Goal: Task Accomplishment & Management: Use online tool/utility

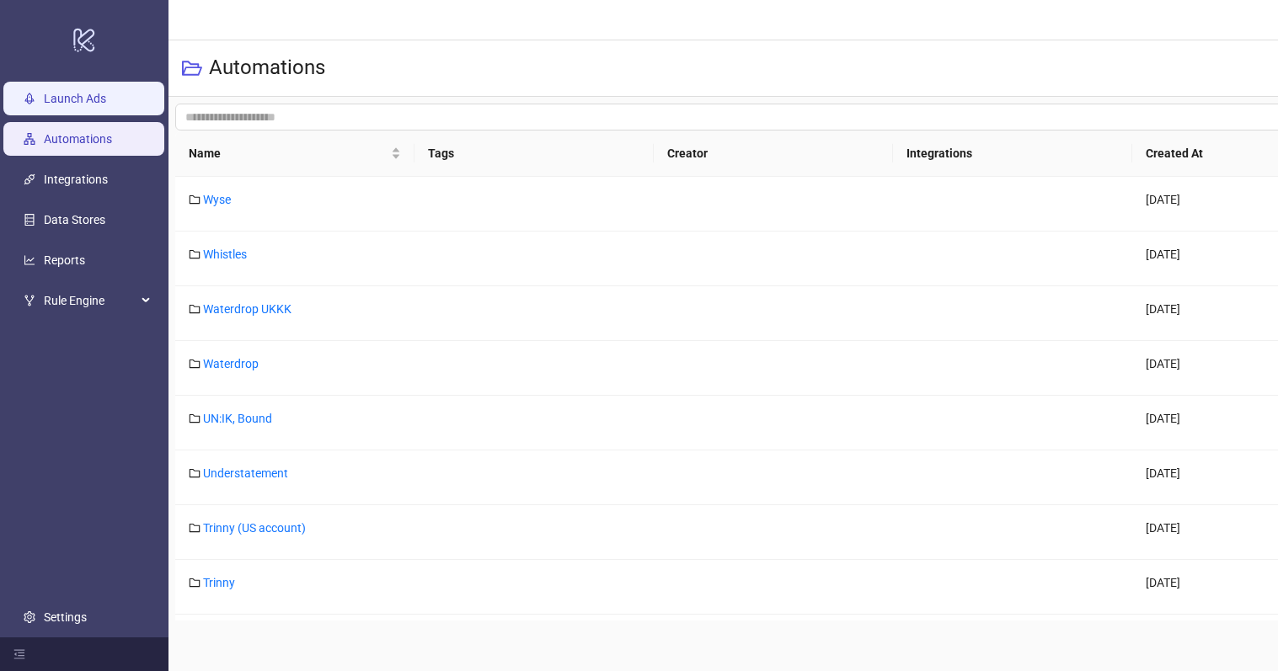
click at [106, 97] on link "Launch Ads" at bounding box center [75, 98] width 62 height 13
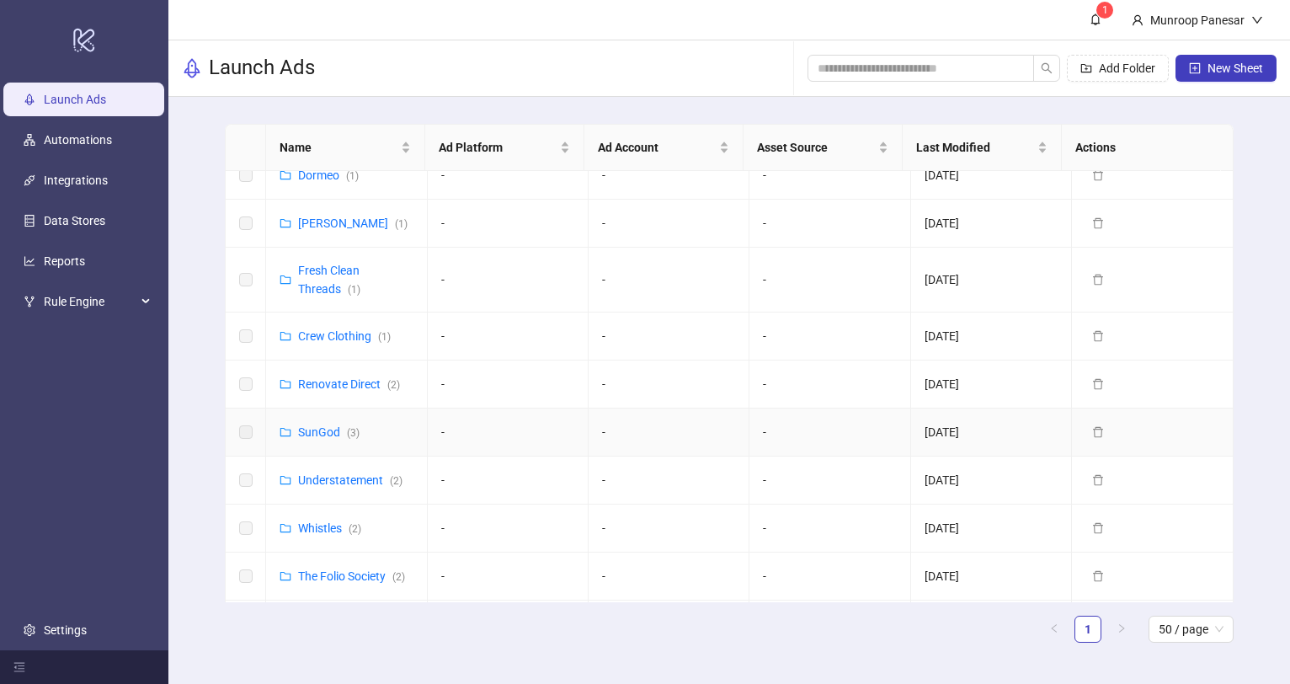
scroll to position [428, 0]
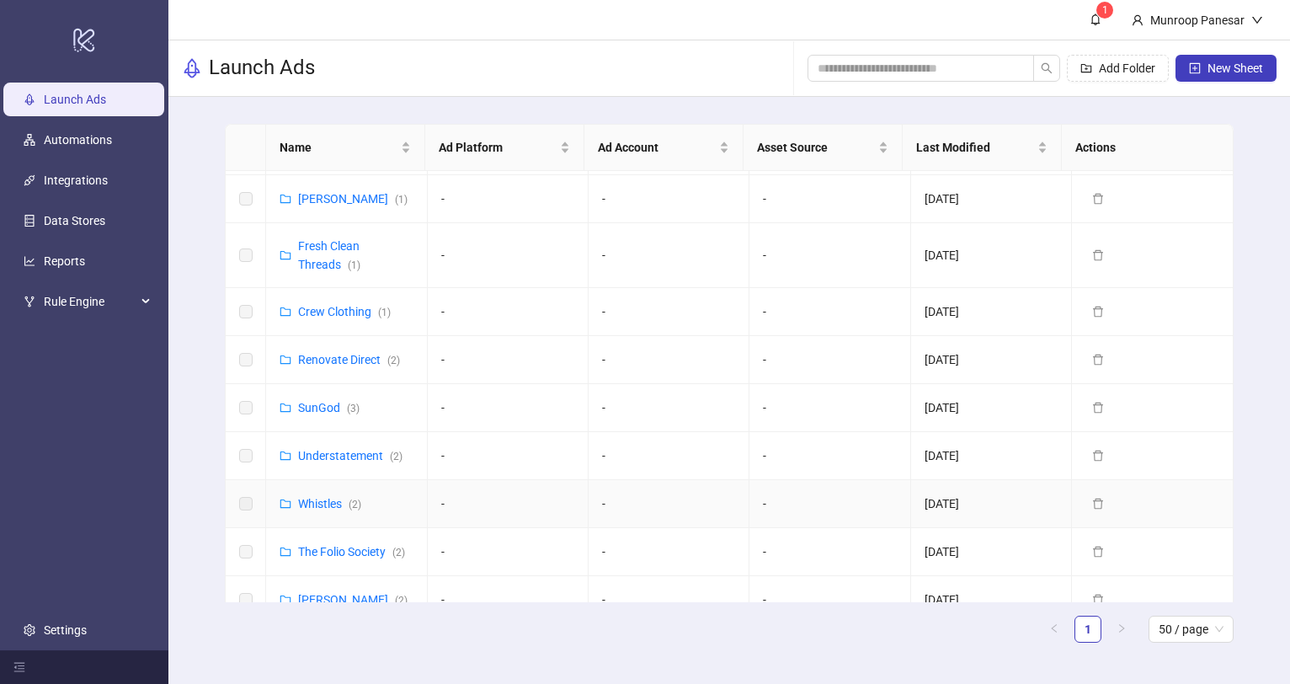
click at [315, 510] on div "Whistles ( 2 )" at bounding box center [329, 503] width 63 height 19
click at [318, 505] on link "Whistles ( 2 )" at bounding box center [329, 503] width 63 height 13
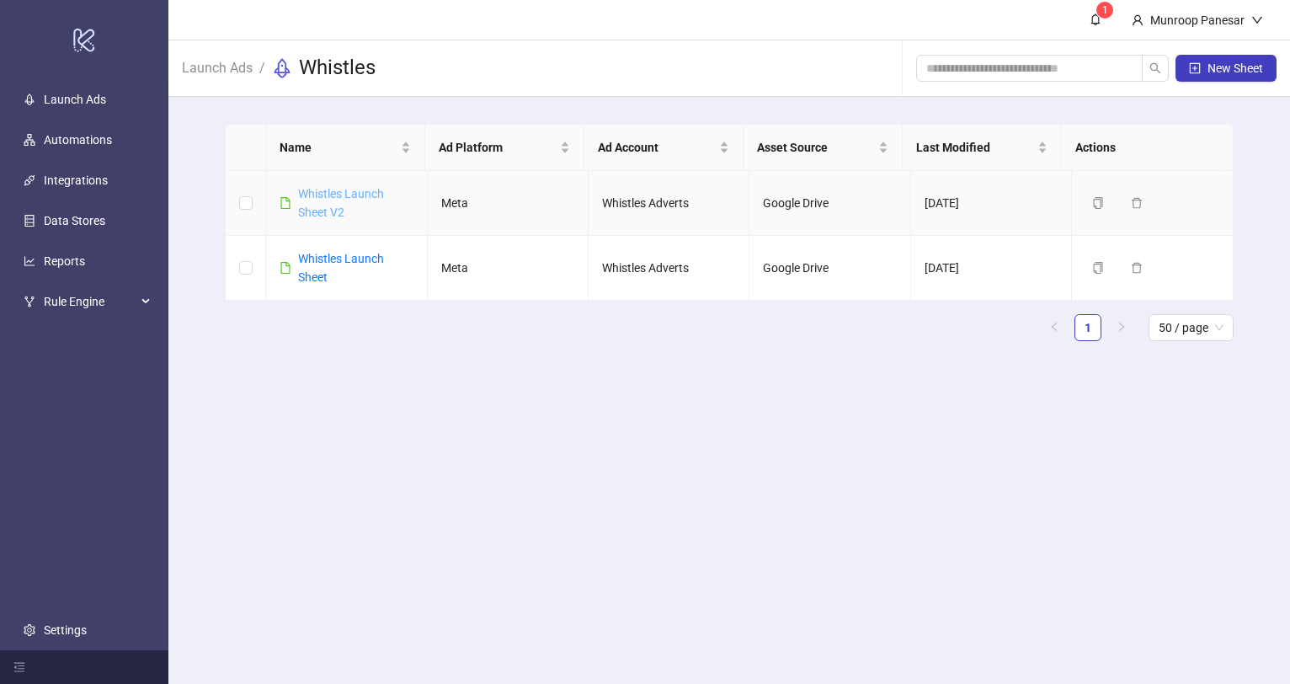
click at [370, 198] on link "Whistles Launch Sheet V2" at bounding box center [341, 203] width 86 height 32
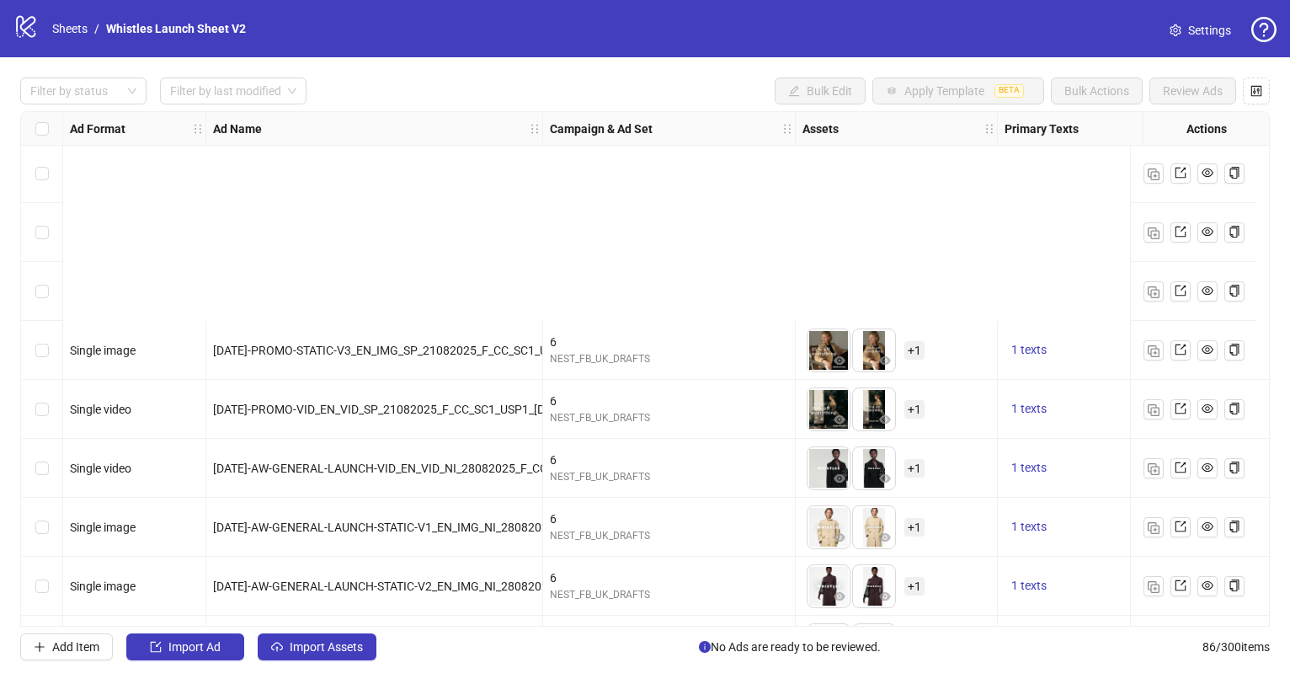
scroll to position [4596, 0]
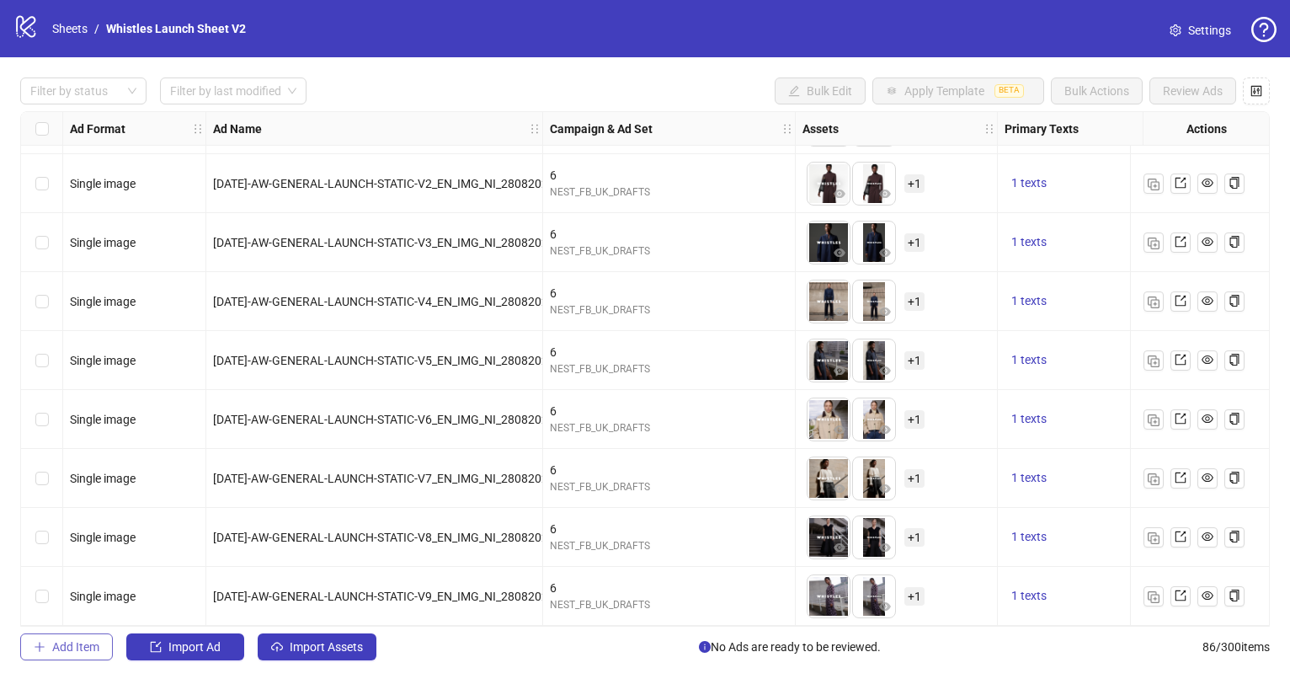
click at [73, 645] on span "Add Item" at bounding box center [75, 646] width 47 height 13
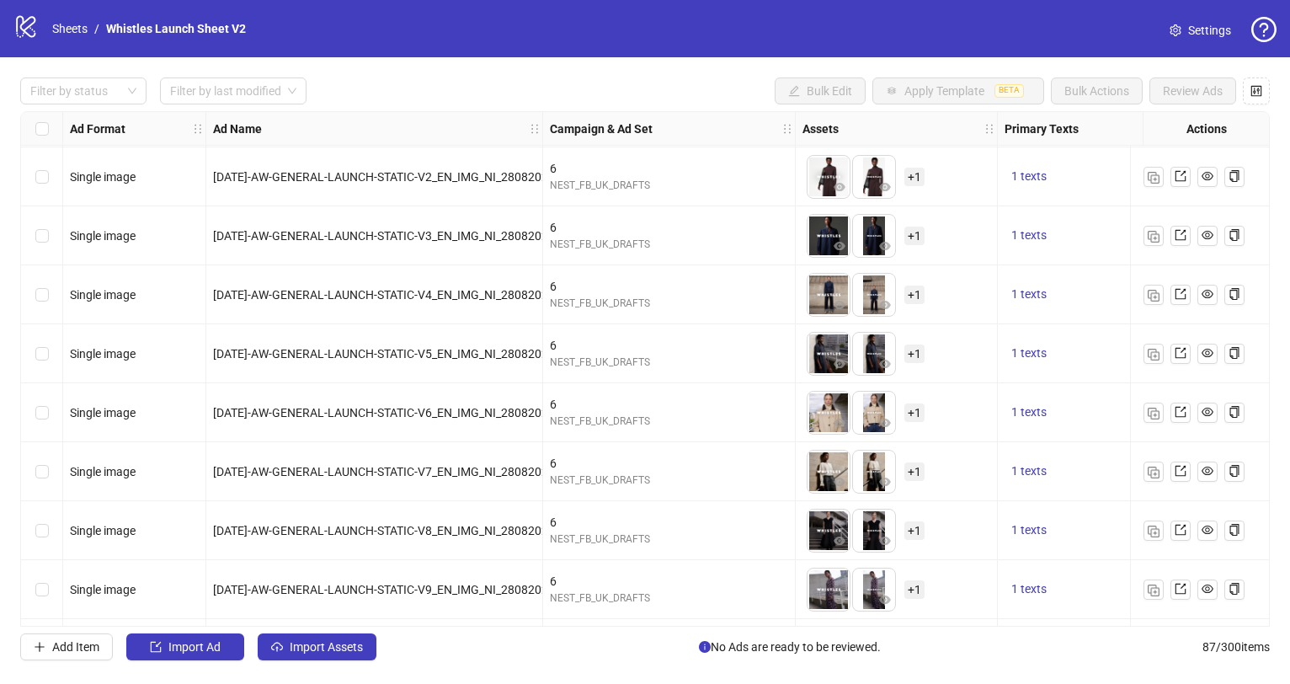
scroll to position [4655, 0]
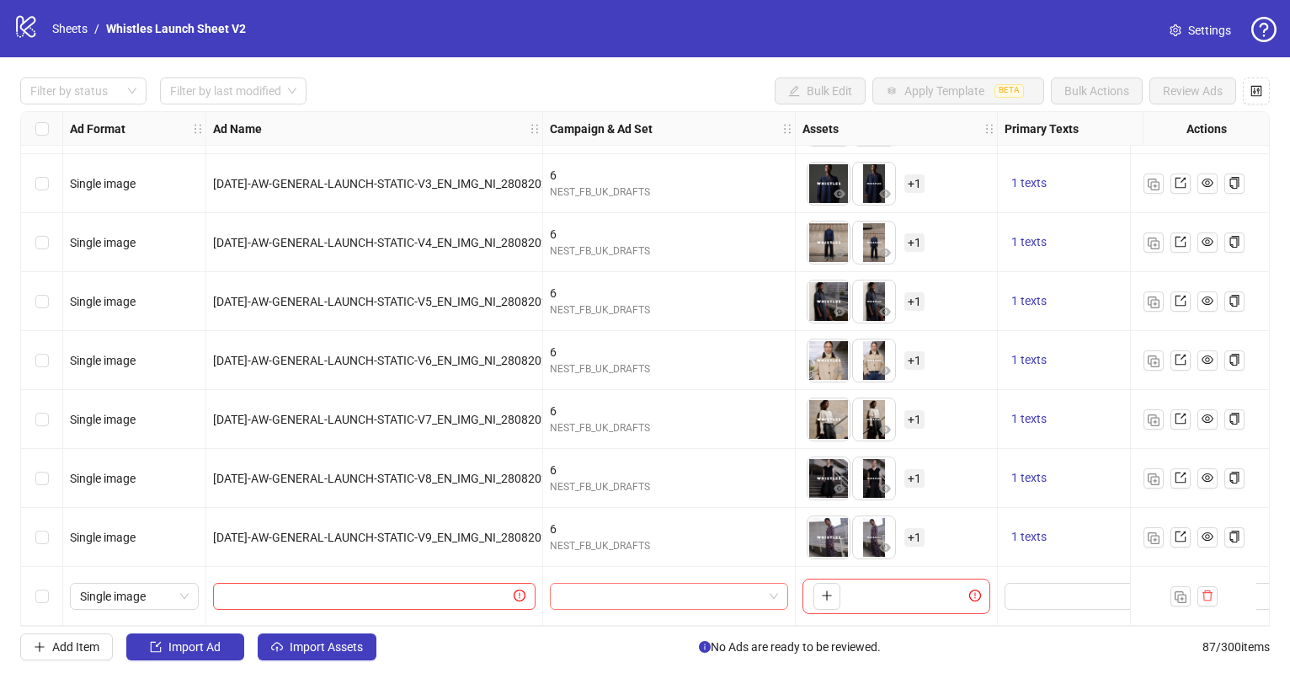
click at [647, 595] on input "search" at bounding box center [661, 596] width 203 height 25
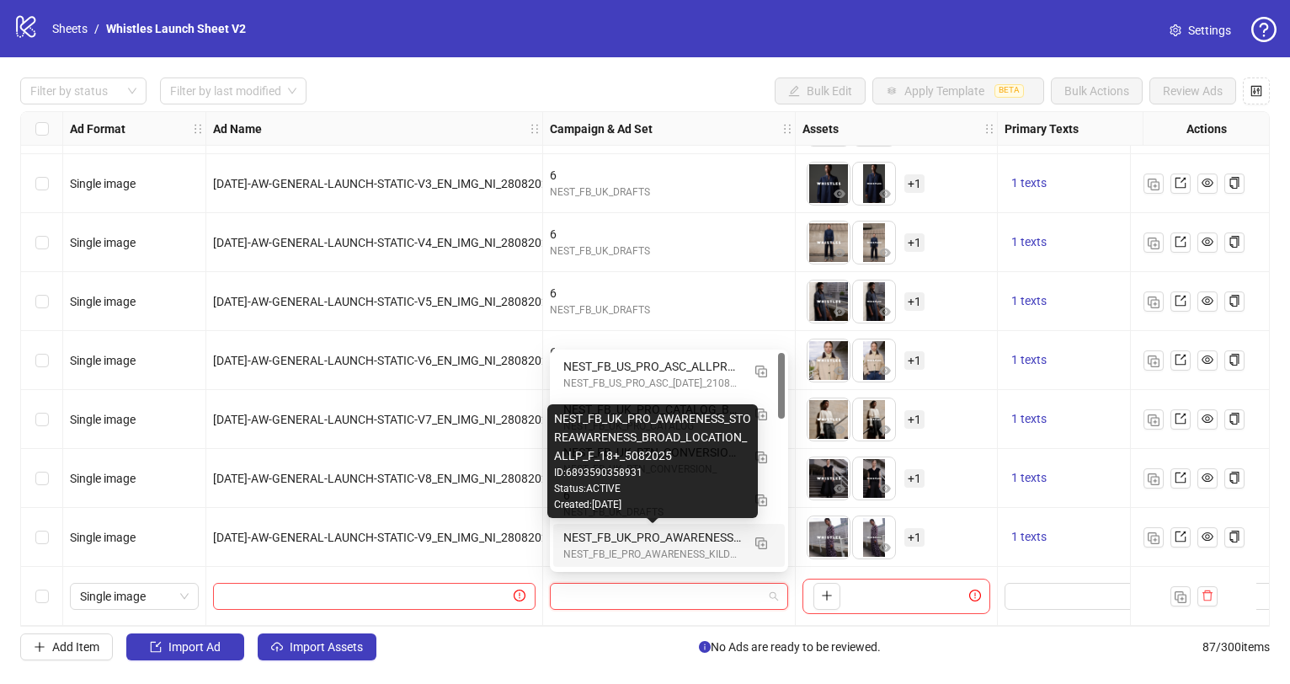
click at [619, 497] on div "Created: 2025-08-05" at bounding box center [652, 505] width 197 height 16
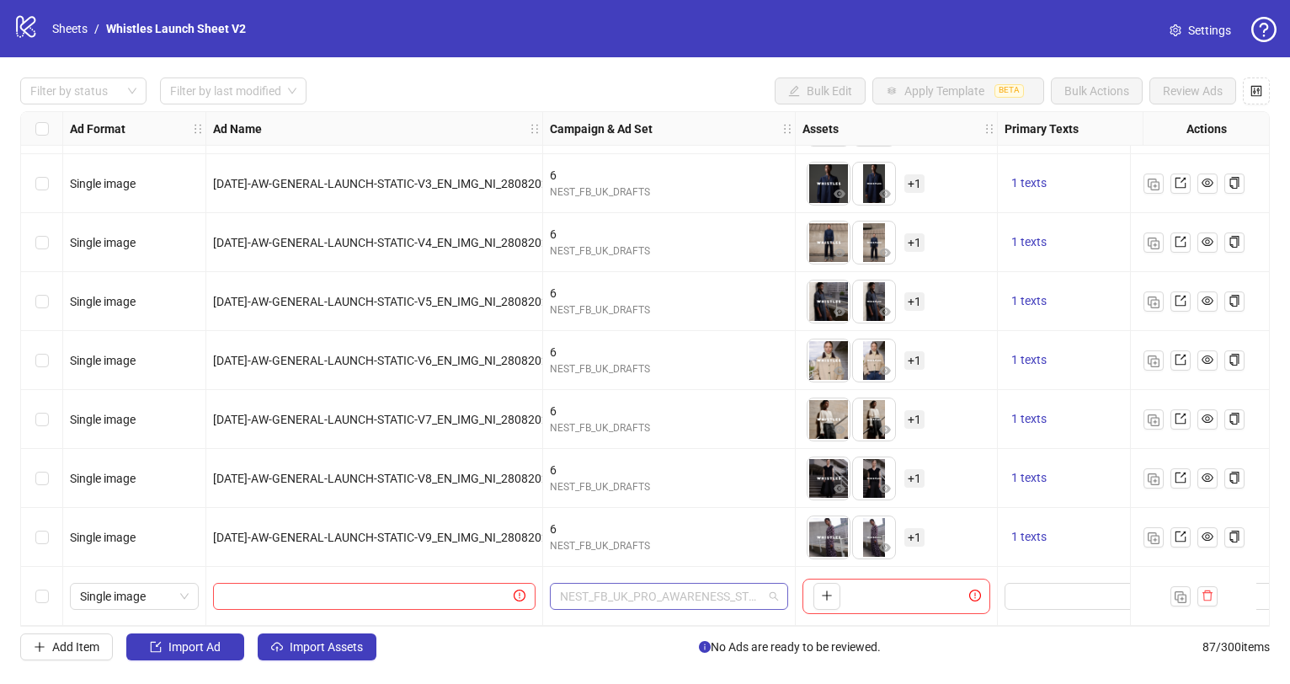
click at [655, 584] on span "NEST_FB_UK_PRO_AWARENESS_STOREAWARENESS_BROAD_LOCATION_ALLP_F_18+_5082025" at bounding box center [669, 596] width 218 height 25
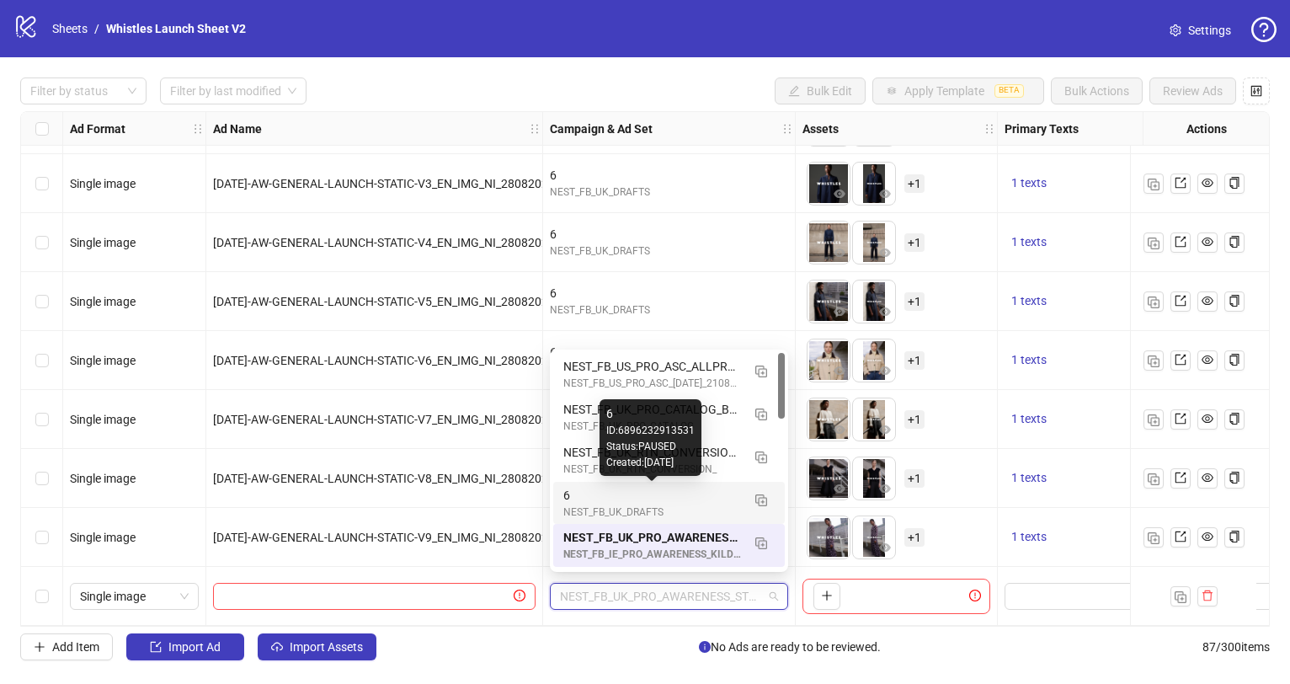
click at [628, 492] on div "6" at bounding box center [652, 495] width 178 height 19
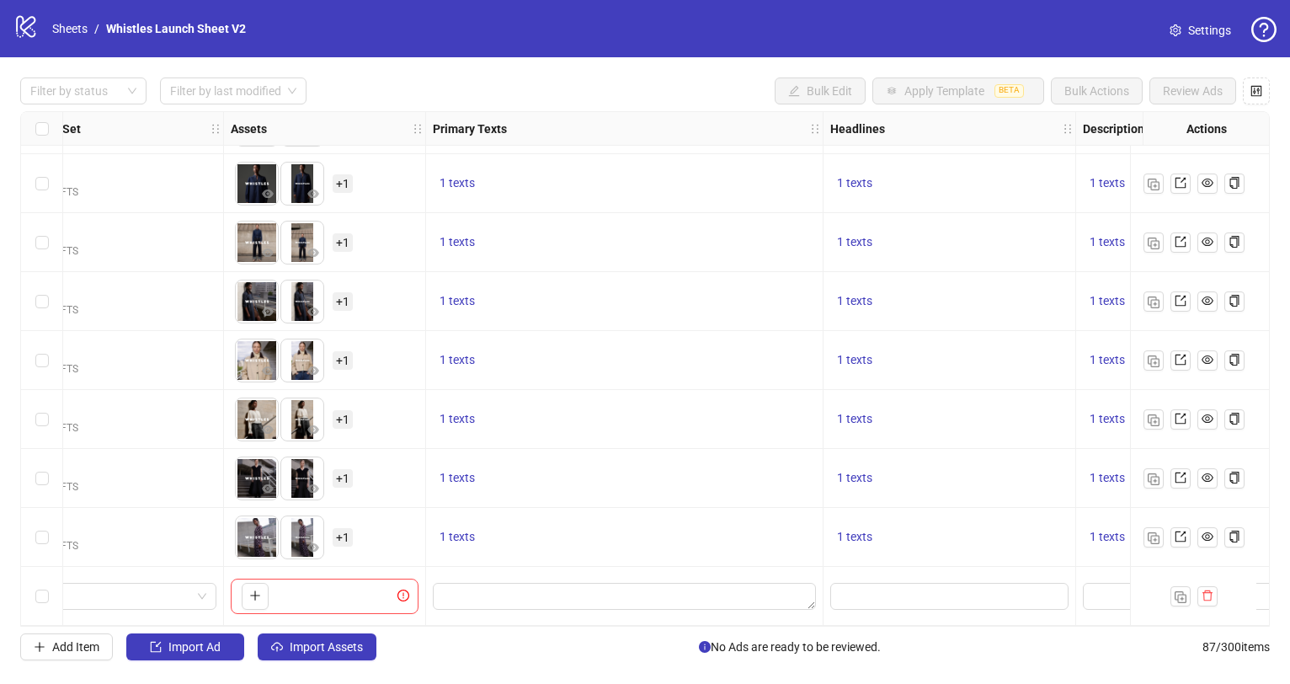
scroll to position [4655, 592]
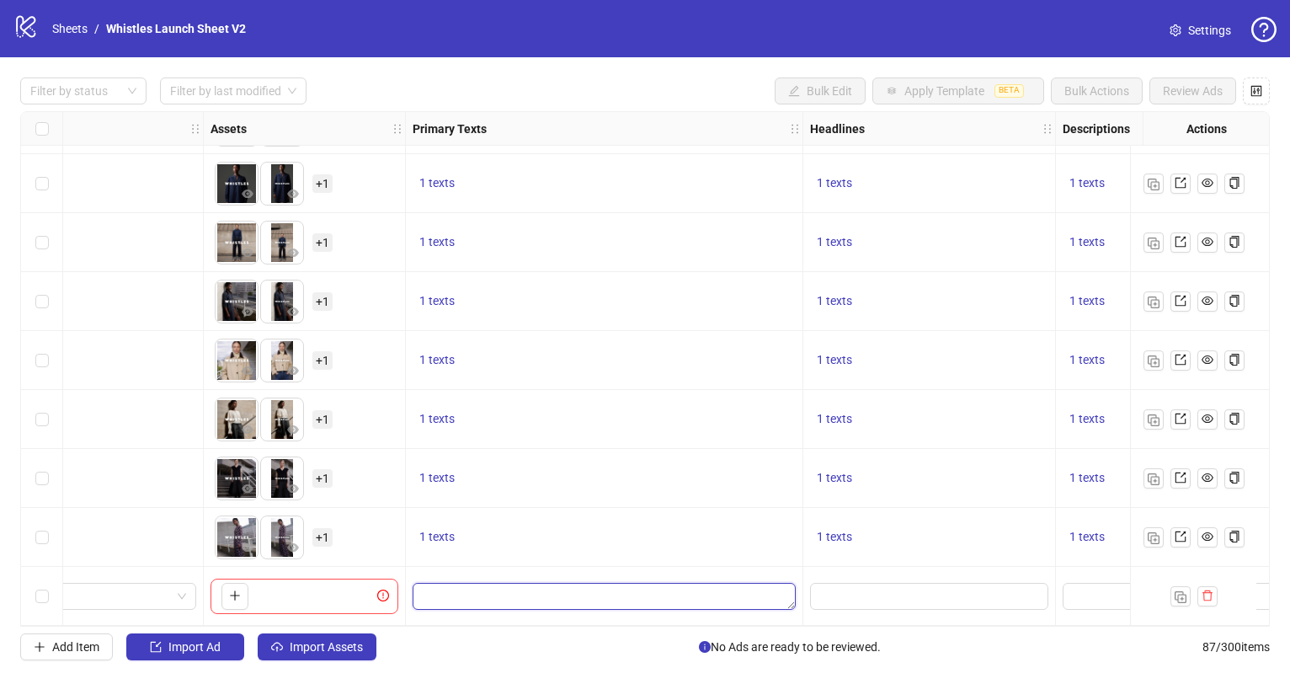
click at [672, 583] on textarea "Edit values" at bounding box center [604, 596] width 383 height 27
click at [675, 588] on textarea "Edit values" at bounding box center [604, 596] width 383 height 27
type textarea "**********"
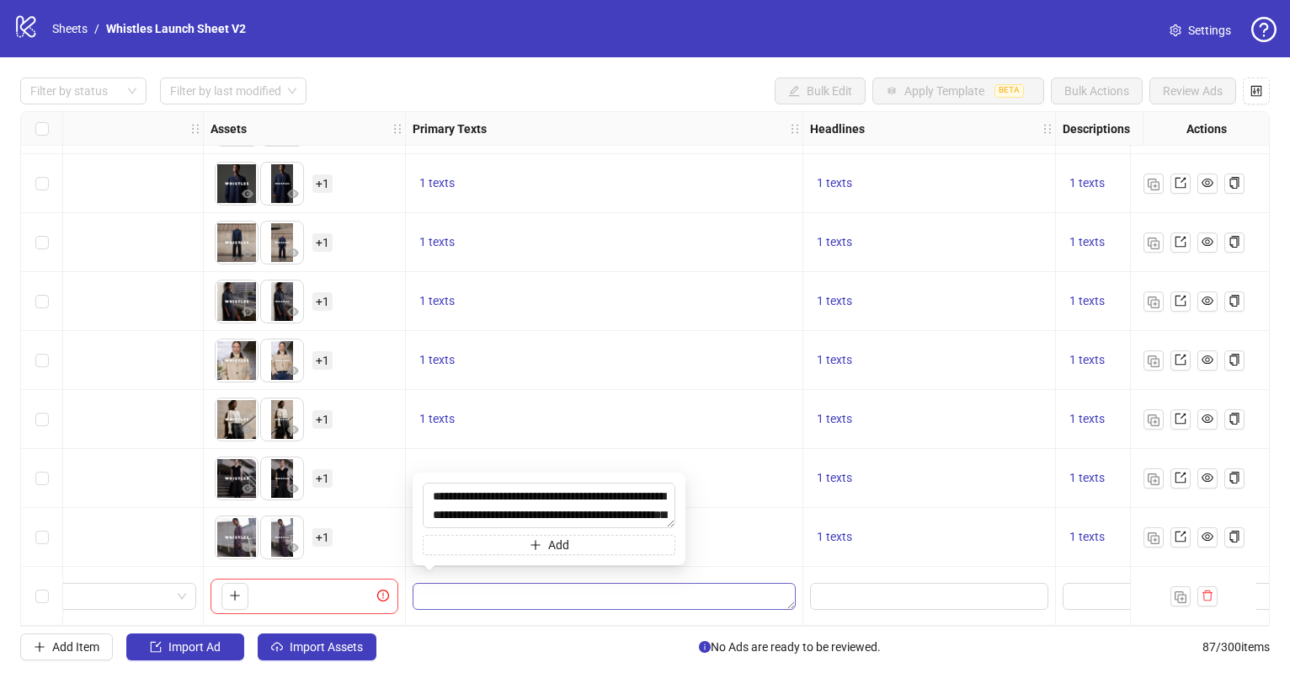
scroll to position [31, 0]
click at [844, 595] on input "Edit values" at bounding box center [927, 596] width 215 height 19
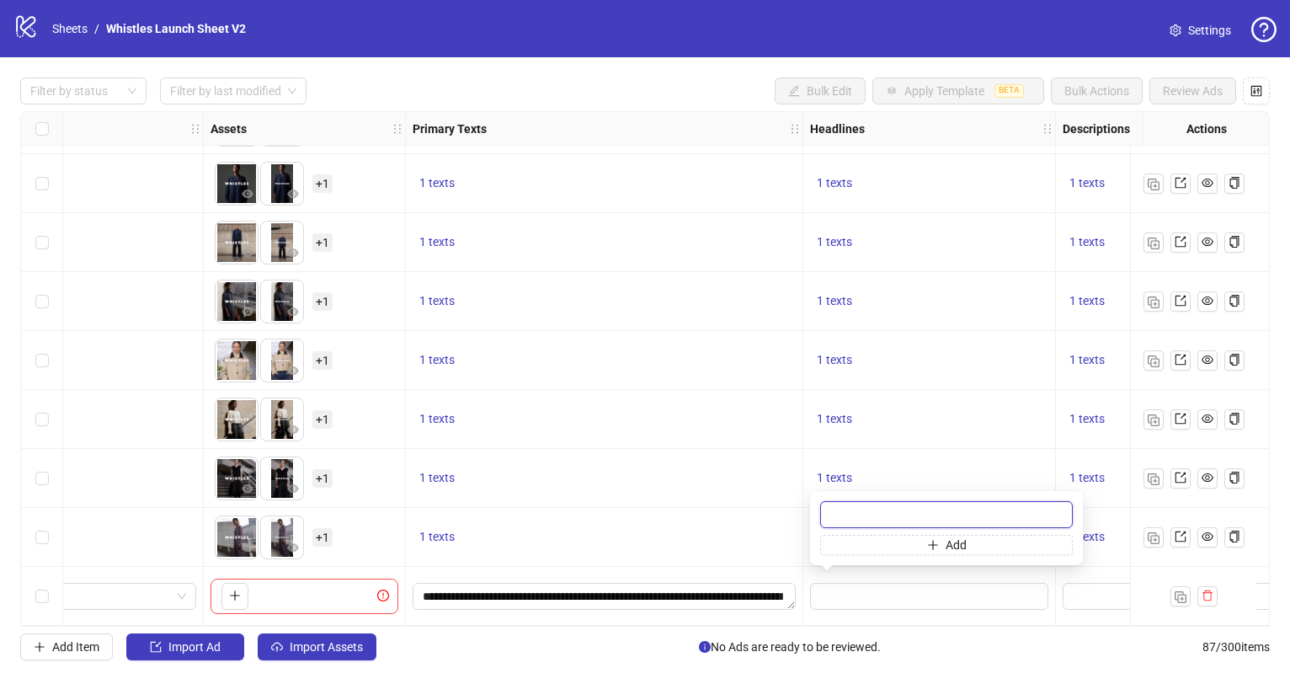
paste input "**********"
type input "**********"
click at [1110, 596] on textarea "Edit values" at bounding box center [1182, 596] width 238 height 27
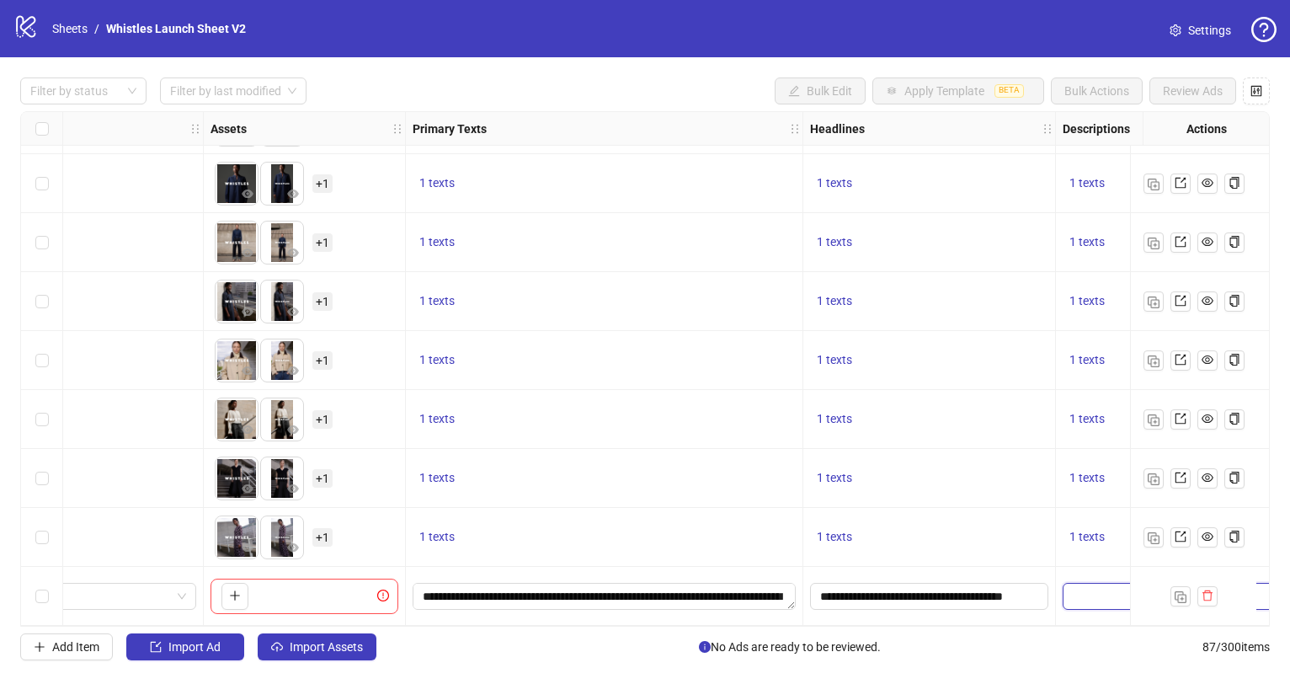
click at [1089, 593] on textarea "Edit values" at bounding box center [1182, 596] width 238 height 27
type textarea "**********"
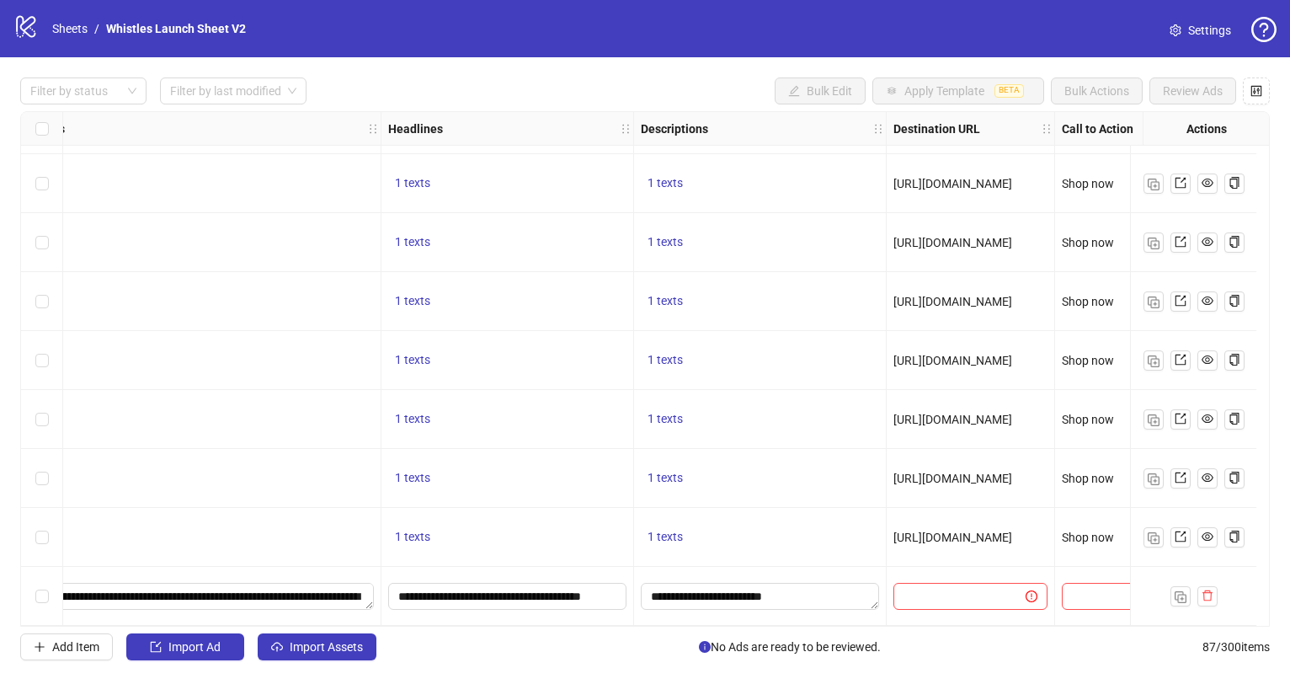
scroll to position [4655, 1074]
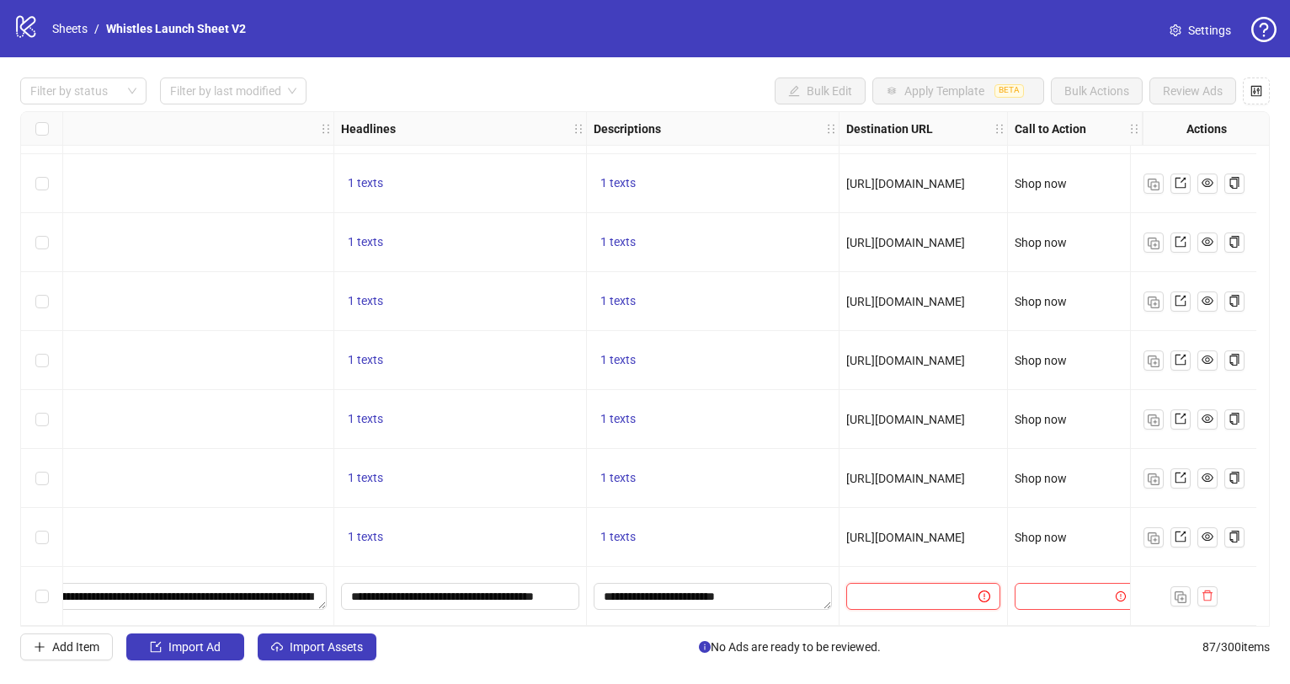
click at [914, 588] on input "text" at bounding box center [905, 596] width 99 height 19
paste input "**********"
type input "**********"
click at [1035, 584] on input "search" at bounding box center [1067, 596] width 85 height 25
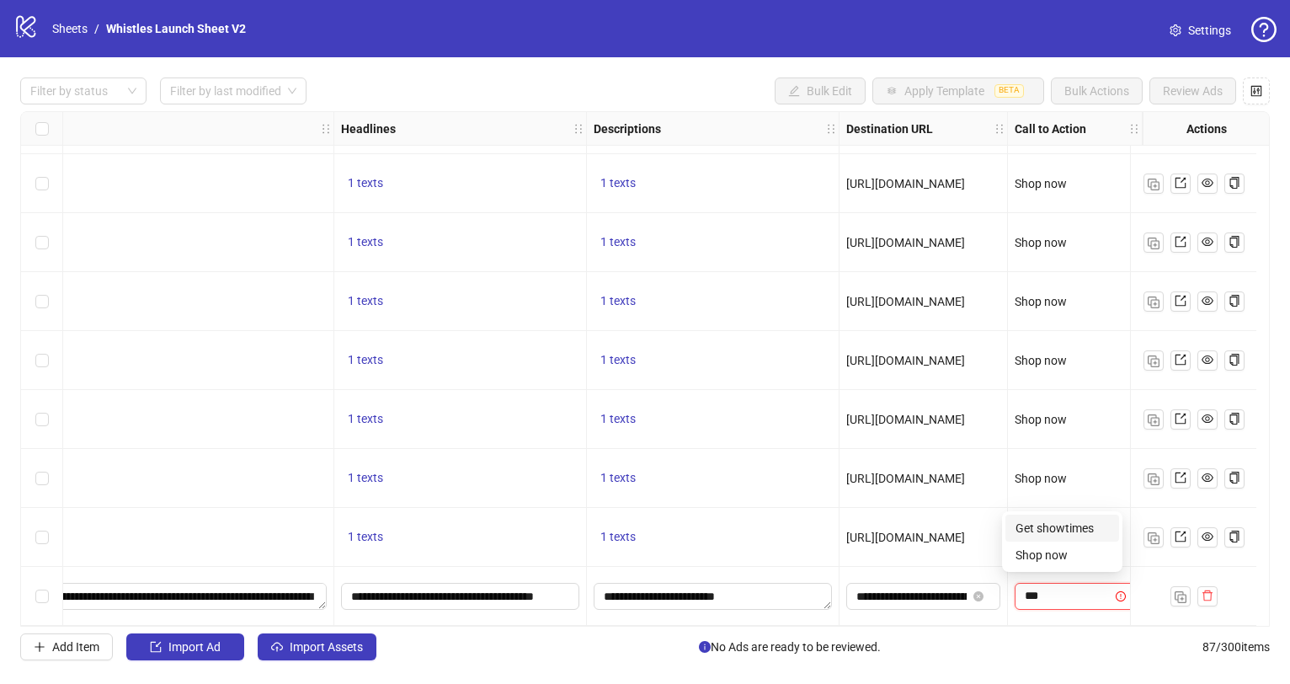
type input "****"
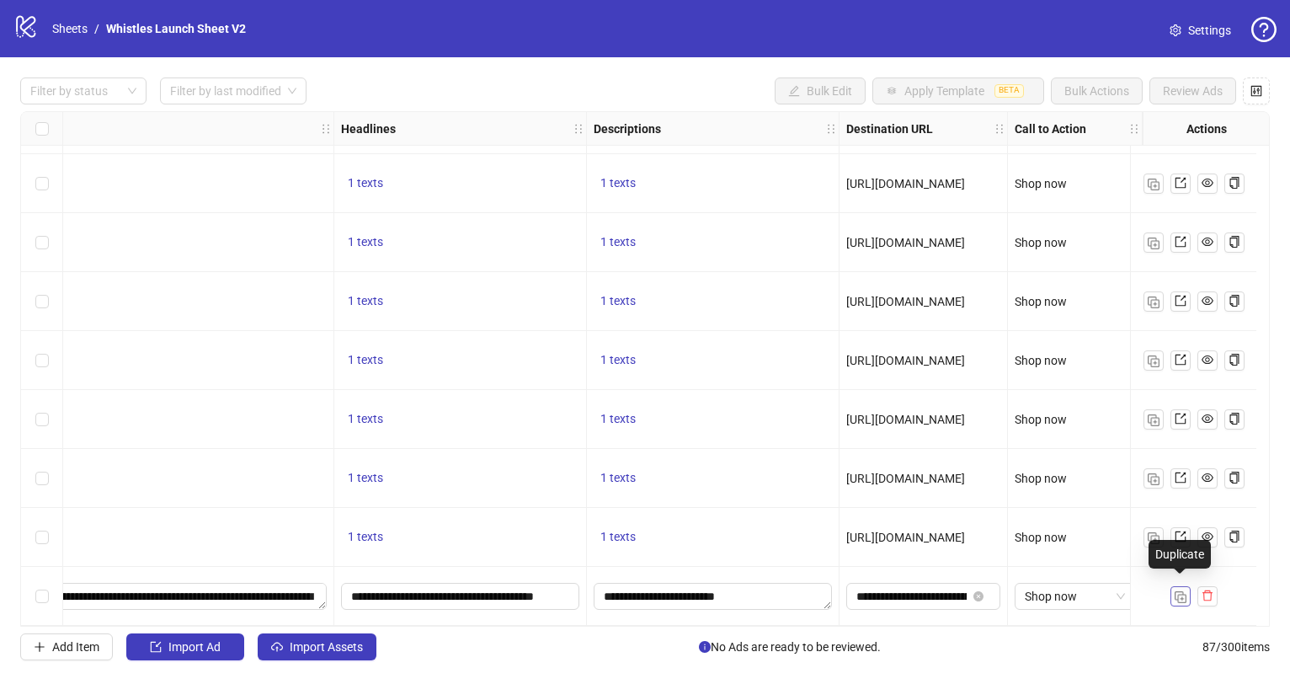
click at [1177, 595] on img "button" at bounding box center [1181, 597] width 12 height 12
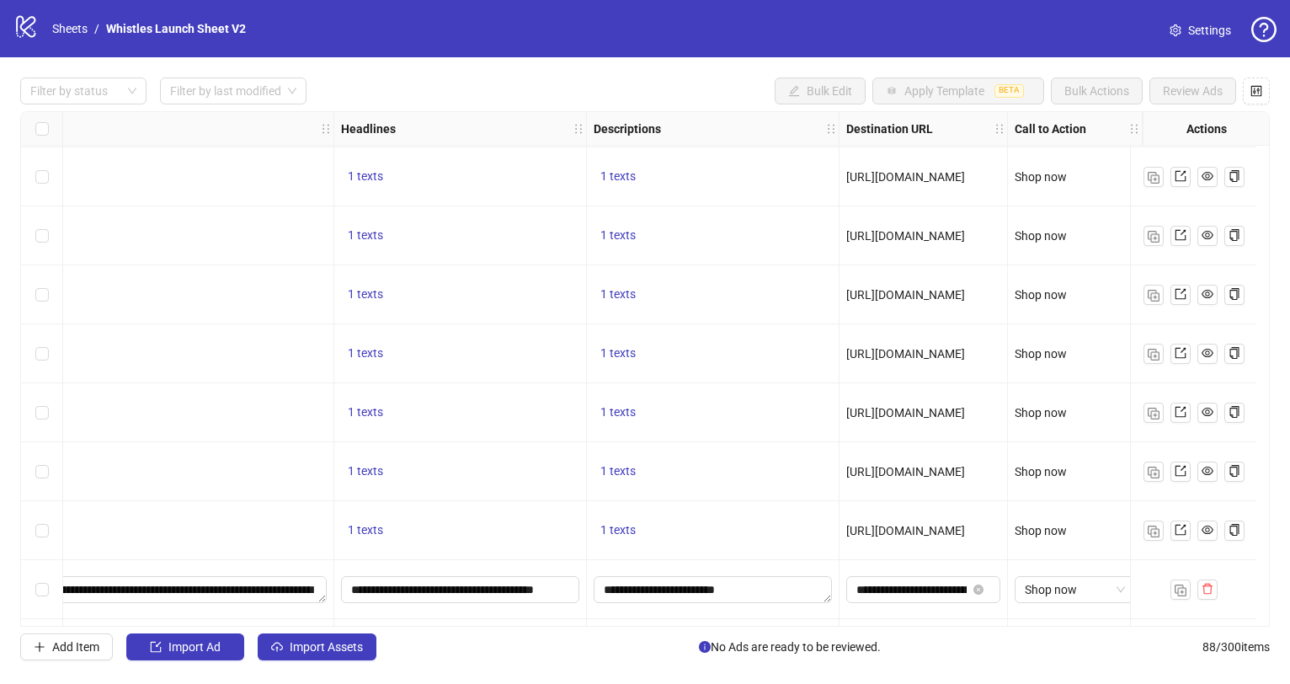
scroll to position [4714, 1074]
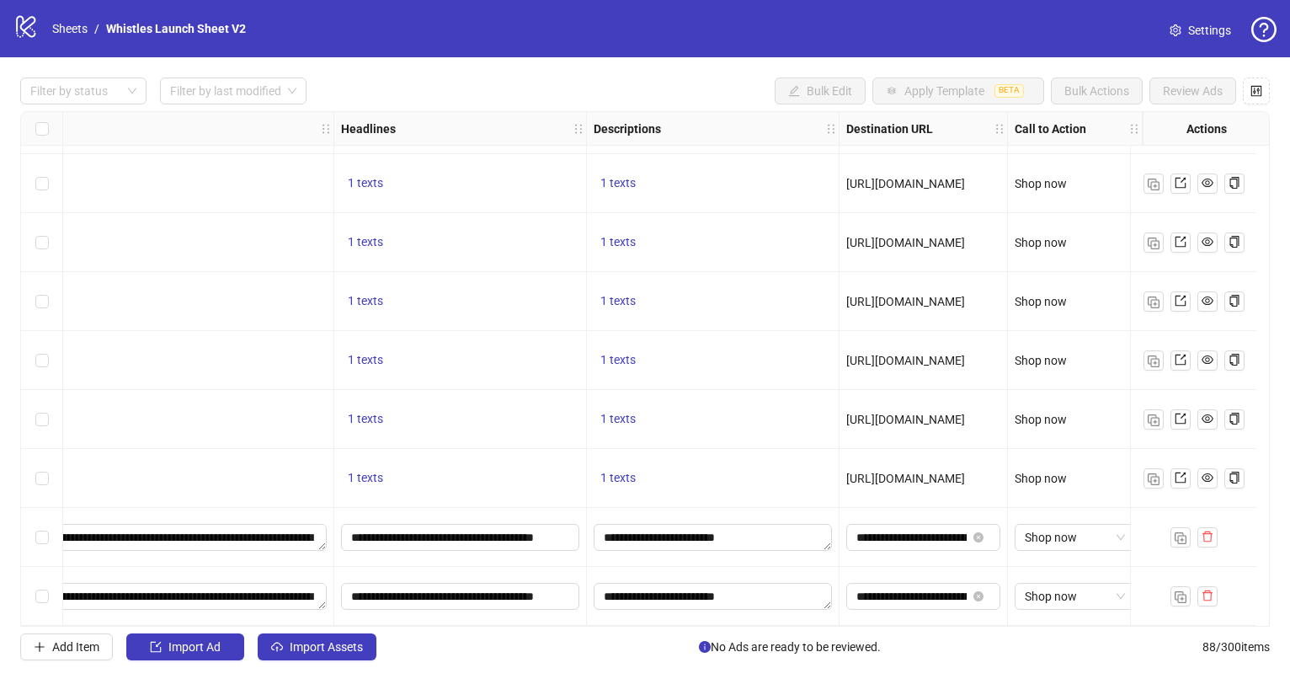
drag, startPoint x: 1176, startPoint y: 590, endPoint x: 1098, endPoint y: 571, distance: 79.7
click at [1176, 591] on img "button" at bounding box center [1181, 597] width 12 height 12
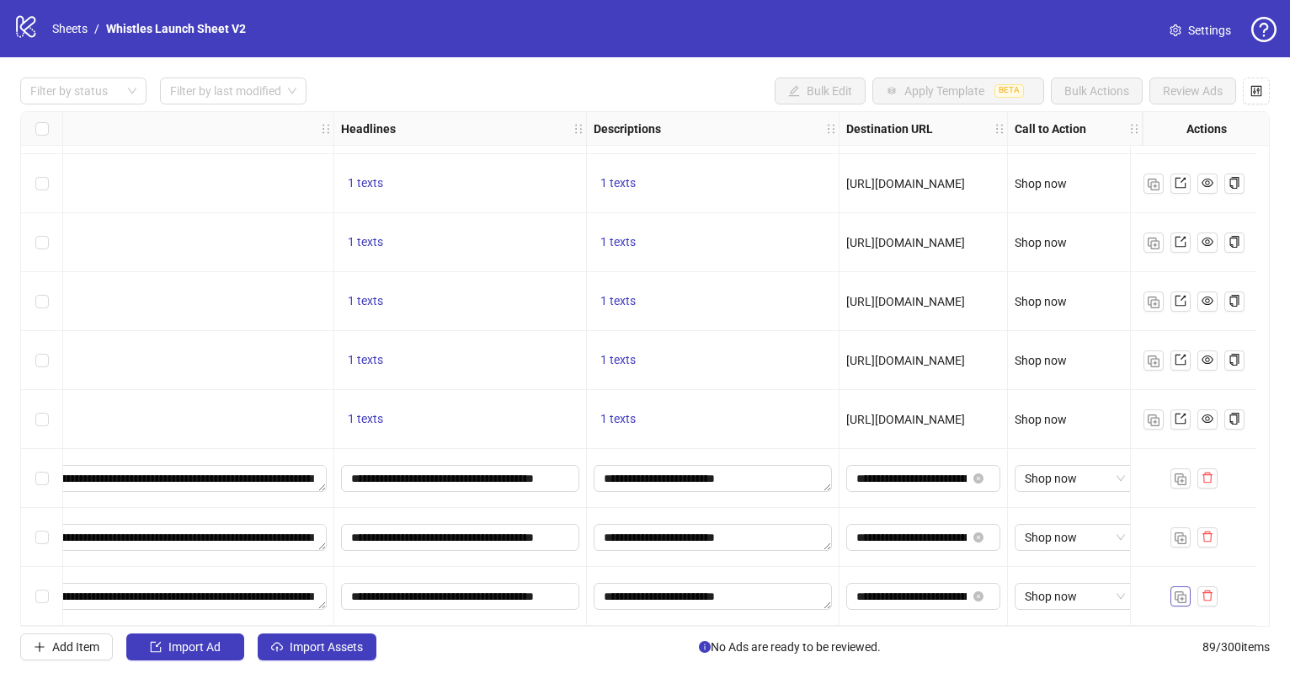
click at [1173, 586] on button "button" at bounding box center [1181, 596] width 20 height 20
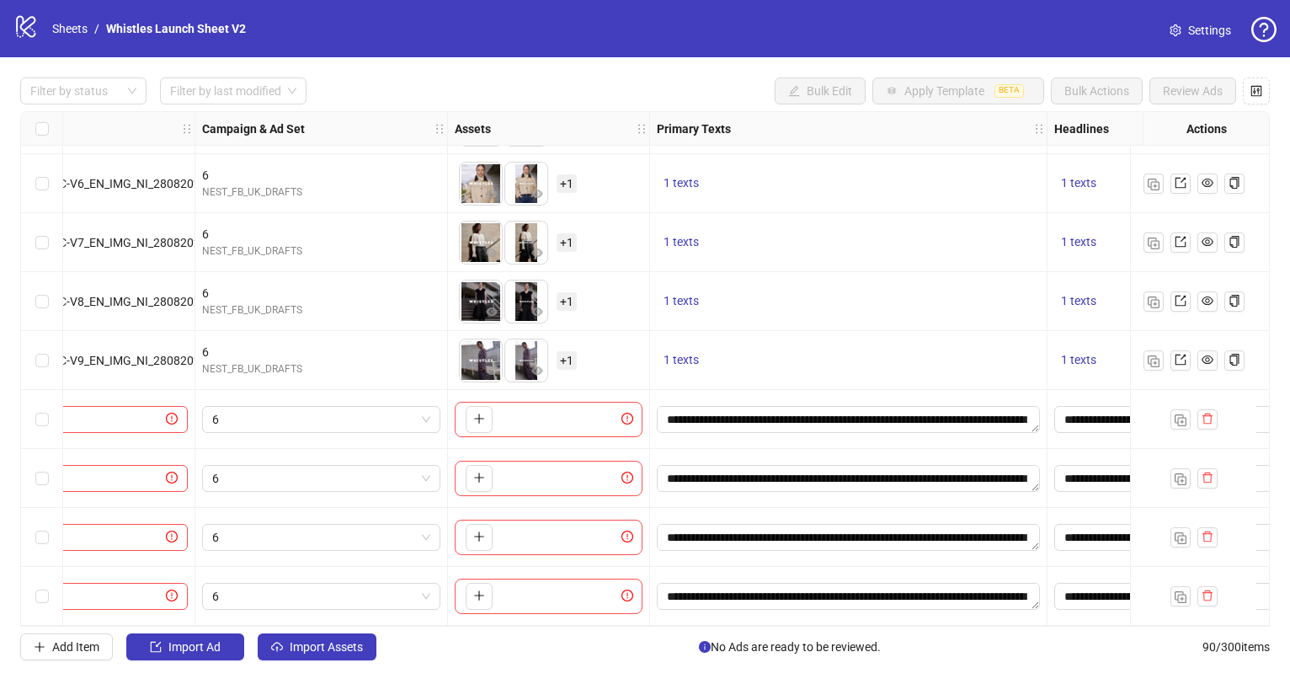
scroll to position [4832, 0]
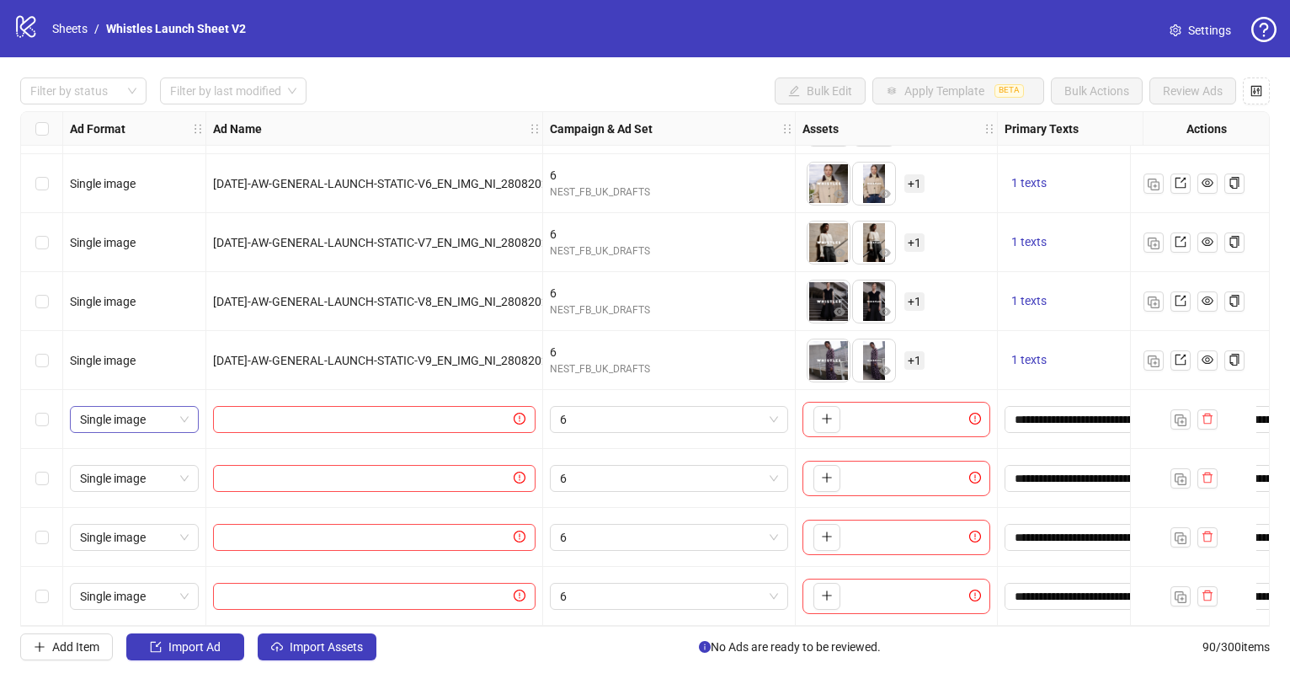
click at [176, 409] on span "Single image" at bounding box center [134, 419] width 109 height 25
click at [163, 471] on div "Single video" at bounding box center [134, 473] width 102 height 19
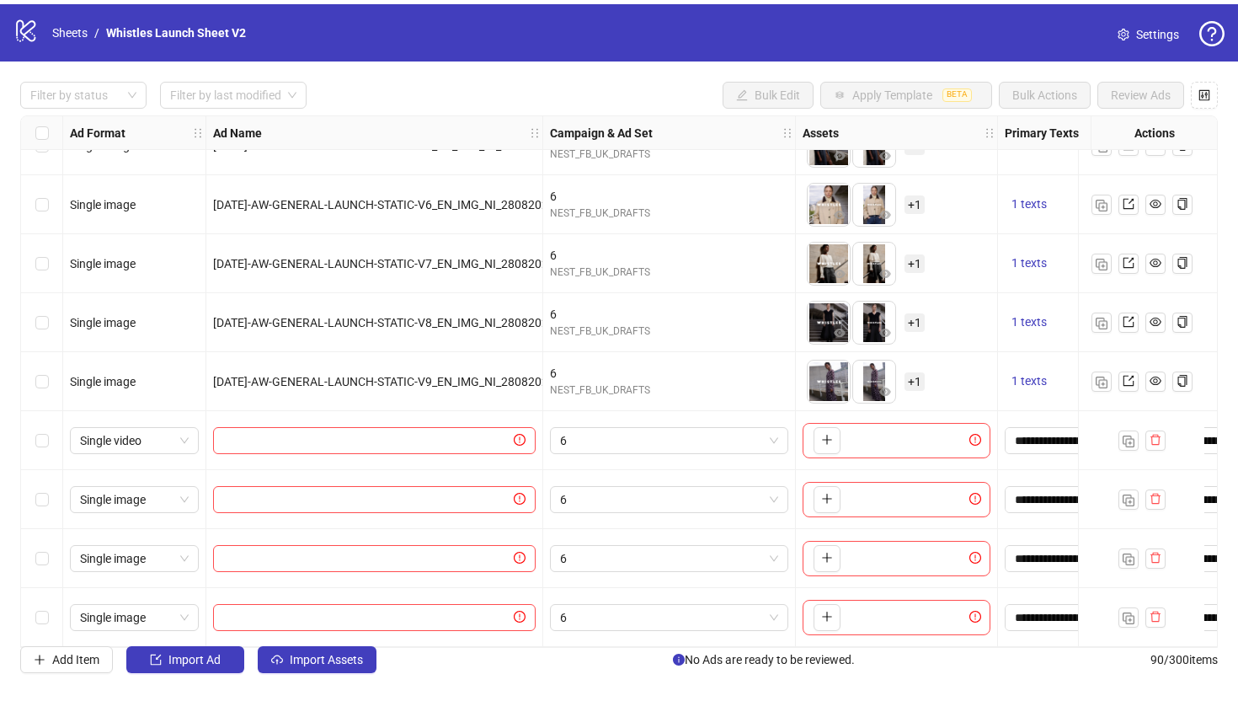
scroll to position [4815, 0]
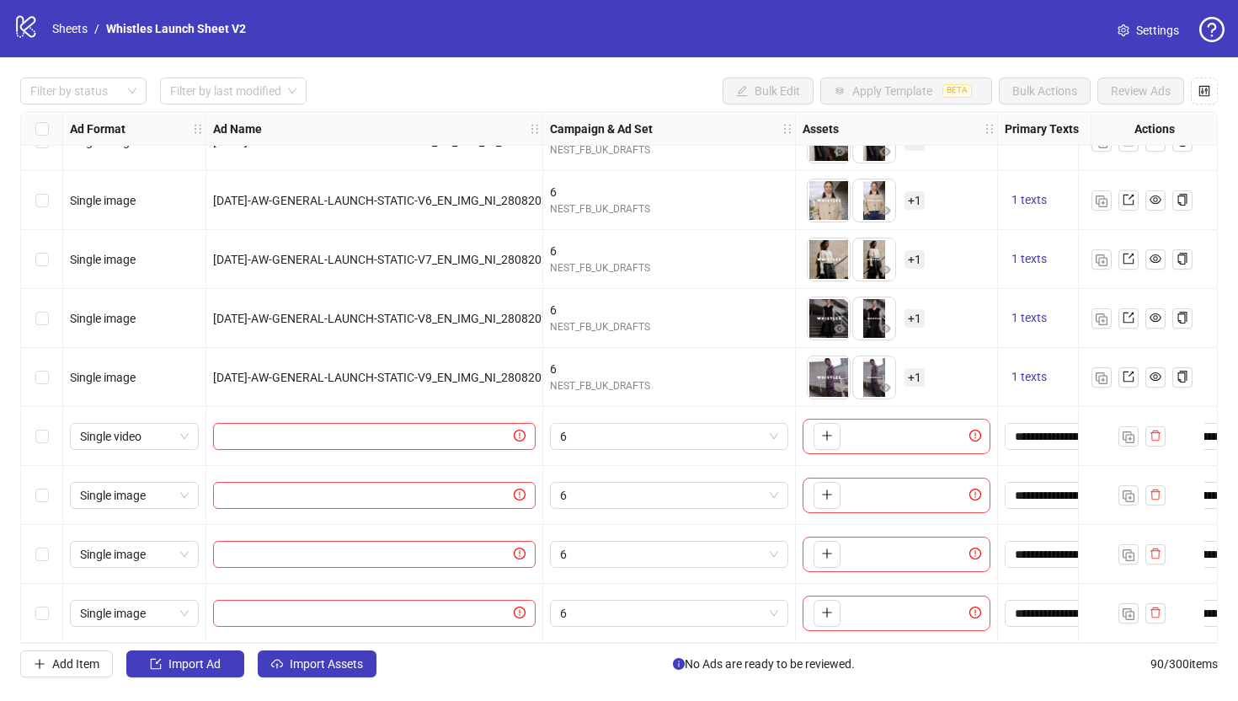
click at [327, 427] on input "text" at bounding box center [366, 436] width 287 height 19
paste input "**********"
type input "**********"
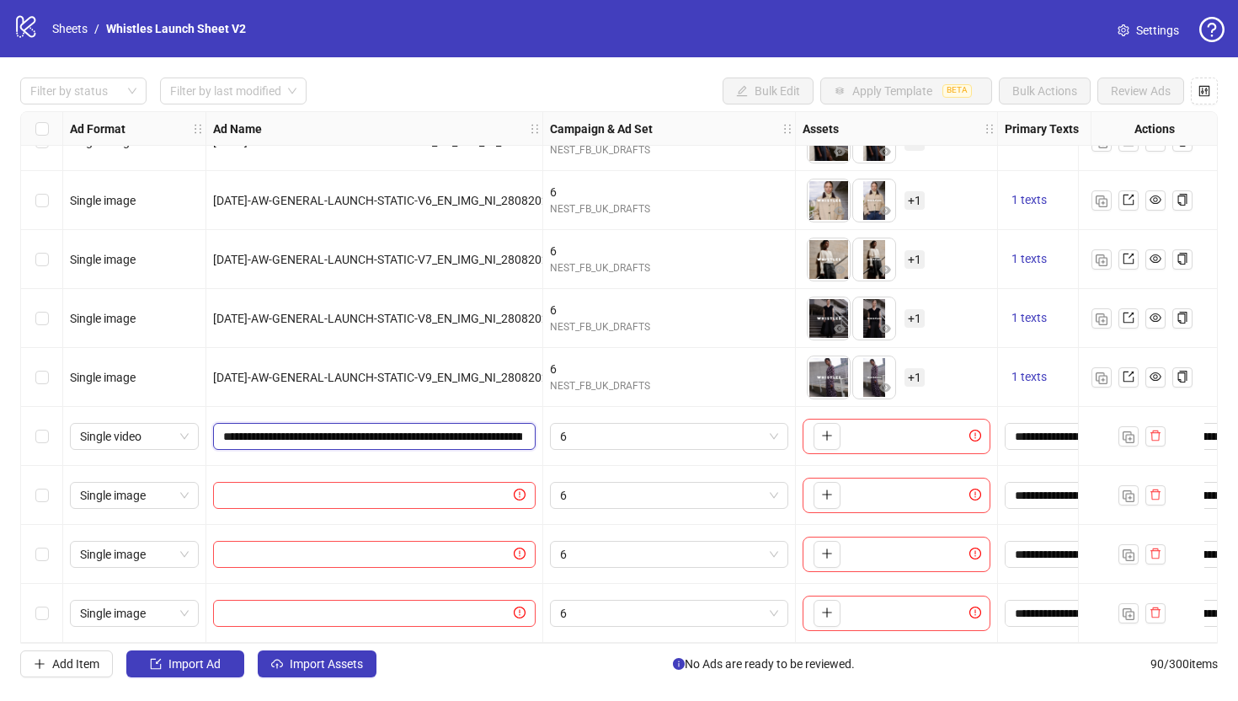
scroll to position [0, 154]
click at [439, 488] on input "text" at bounding box center [366, 495] width 287 height 19
paste input "**********"
type input "**********"
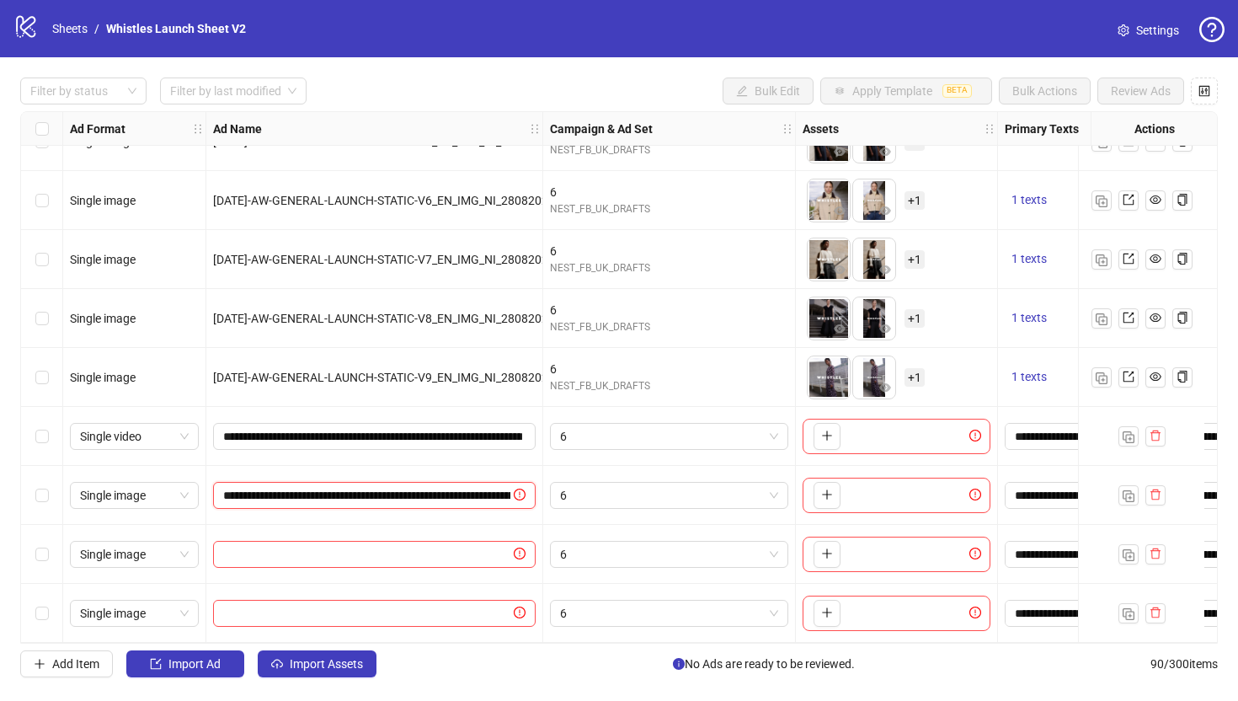
scroll to position [0, 195]
click at [411, 550] on input "text" at bounding box center [366, 554] width 287 height 19
paste input "**********"
type input "**********"
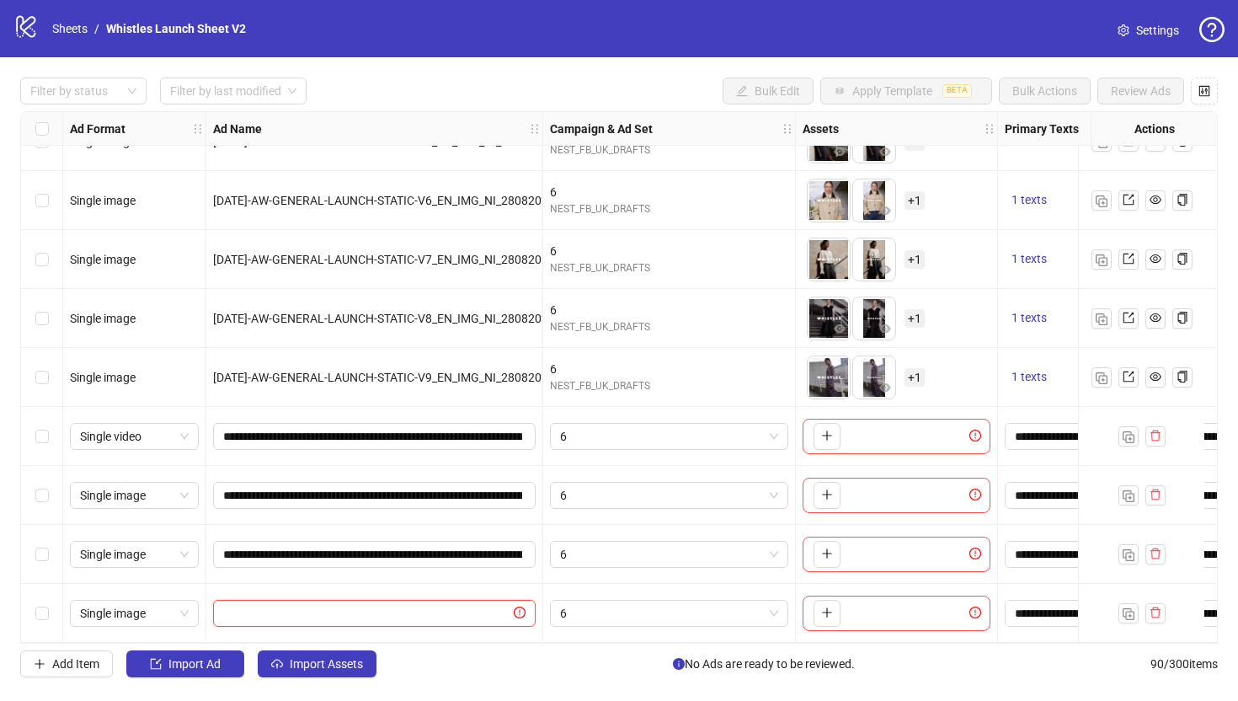
click at [344, 606] on input "text" at bounding box center [366, 613] width 287 height 19
paste input "**********"
type input "**********"
click at [467, 675] on div "Add Item Import Ad Import Assets No Ads are ready to be reviewed. 90 / 300 items" at bounding box center [619, 663] width 1198 height 27
drag, startPoint x: 504, startPoint y: 643, endPoint x: 539, endPoint y: 645, distance: 34.6
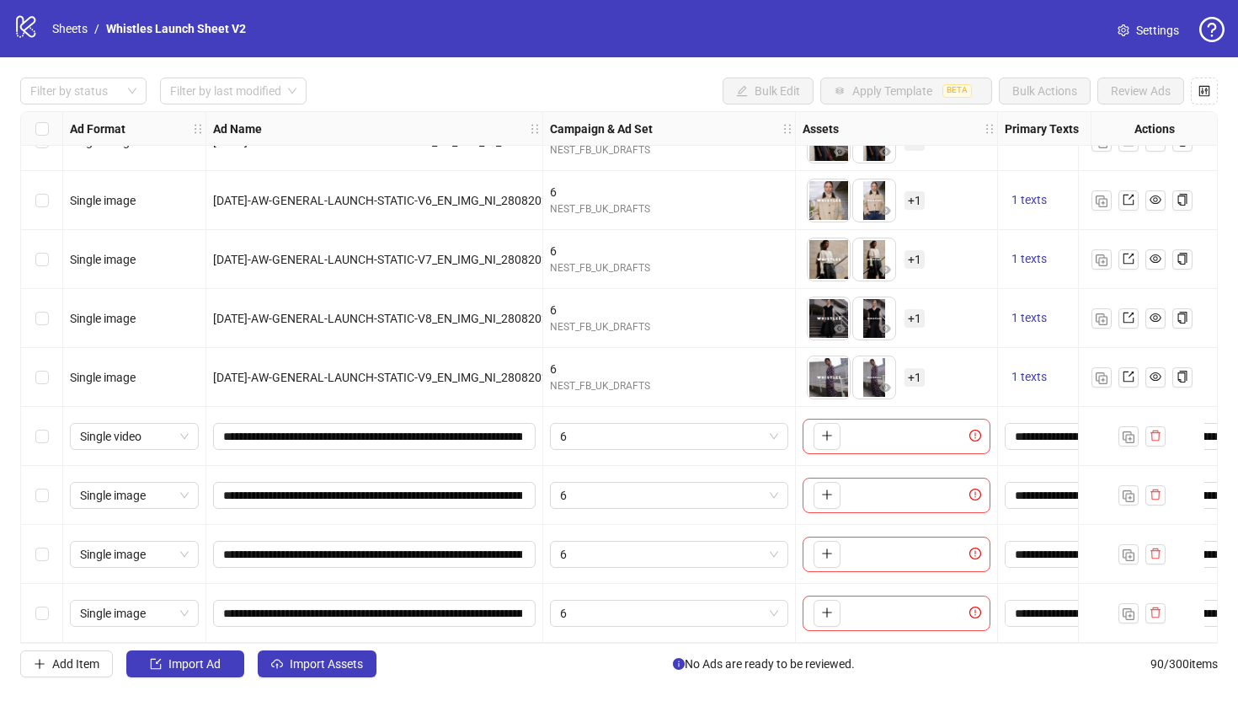
click at [539, 645] on div "Filter by status Filter by last modified Bulk Edit Apply Template BETA Bulk Act…" at bounding box center [619, 377] width 1238 height 640
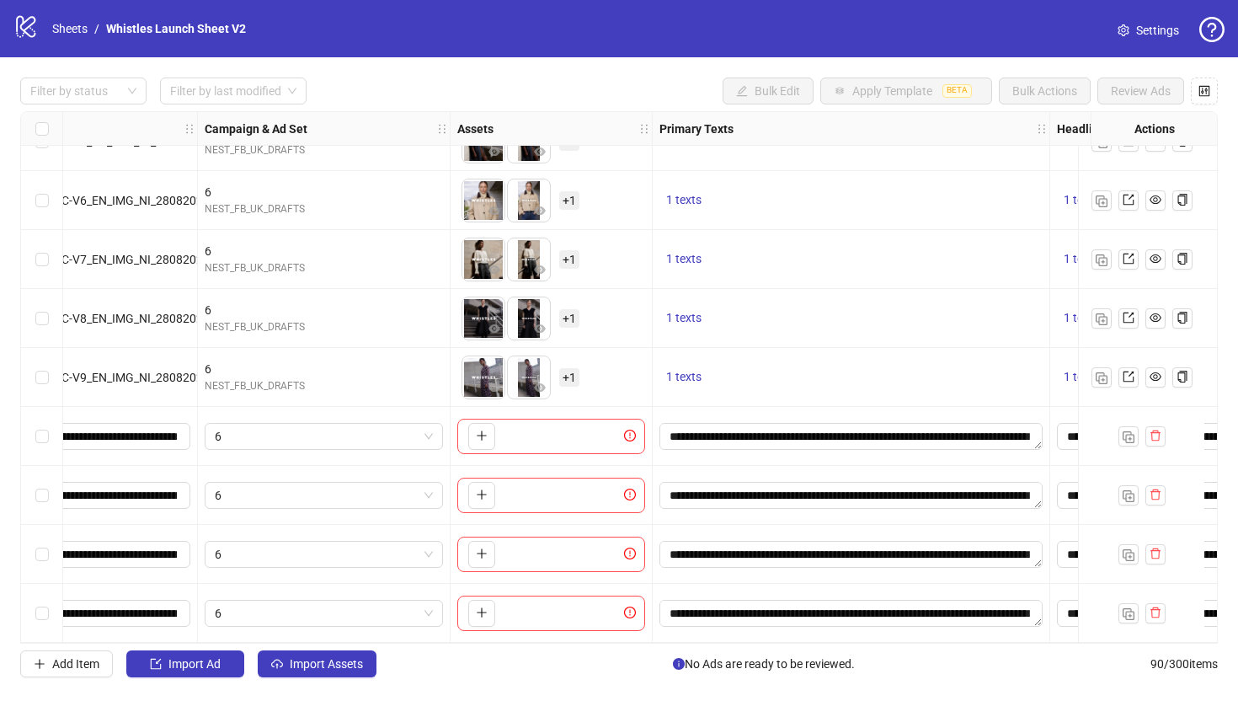
scroll to position [4815, 388]
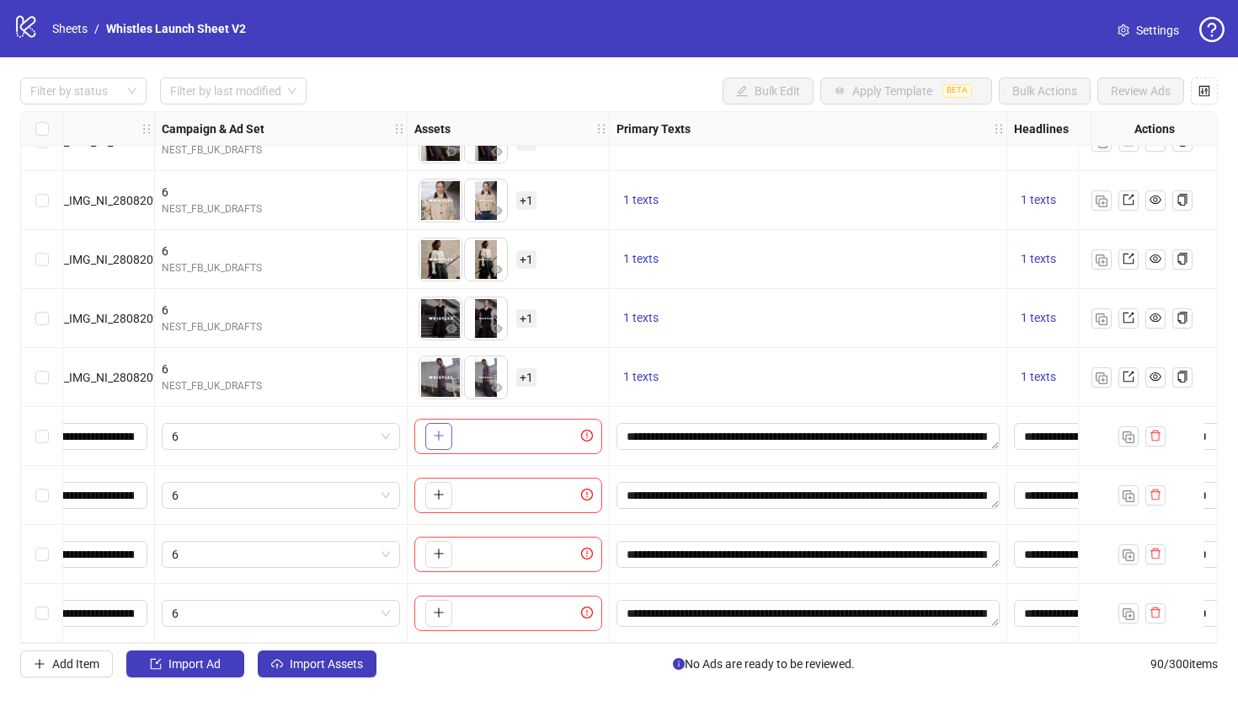
click at [441, 429] on icon "plus" at bounding box center [439, 435] width 12 height 12
click at [1141, 30] on span "Settings" at bounding box center [1157, 30] width 43 height 19
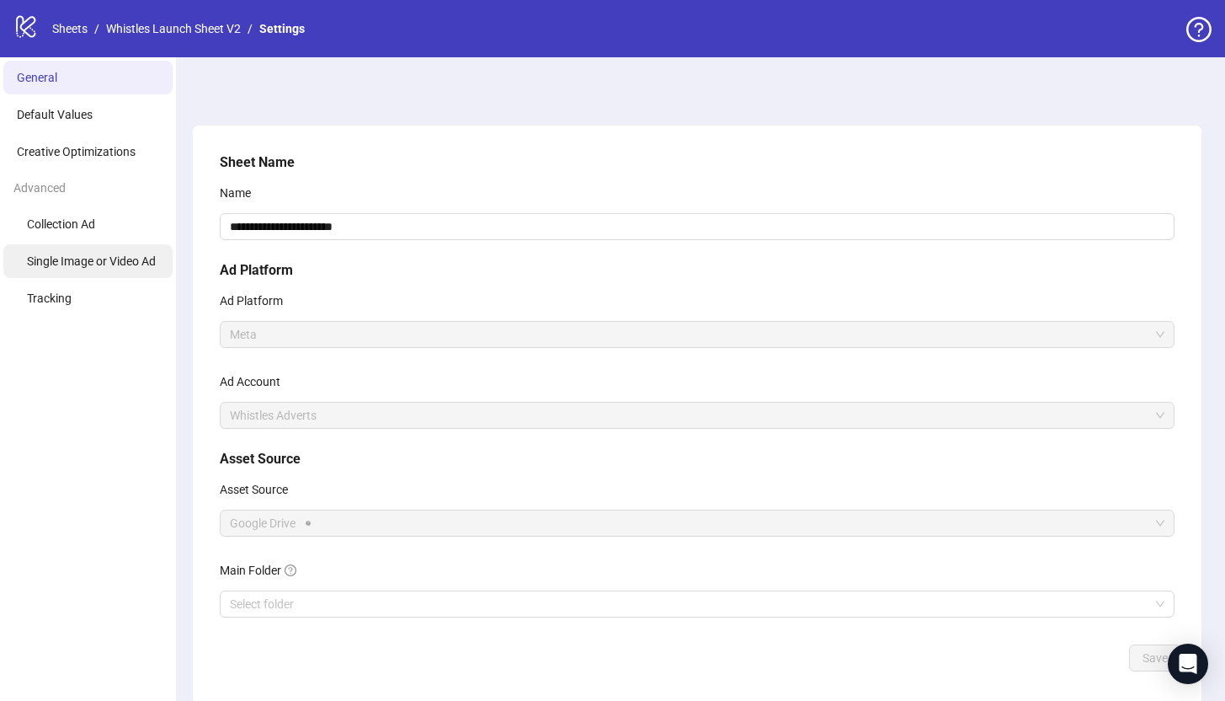
click at [128, 256] on span "Single Image or Video Ad" at bounding box center [91, 260] width 129 height 13
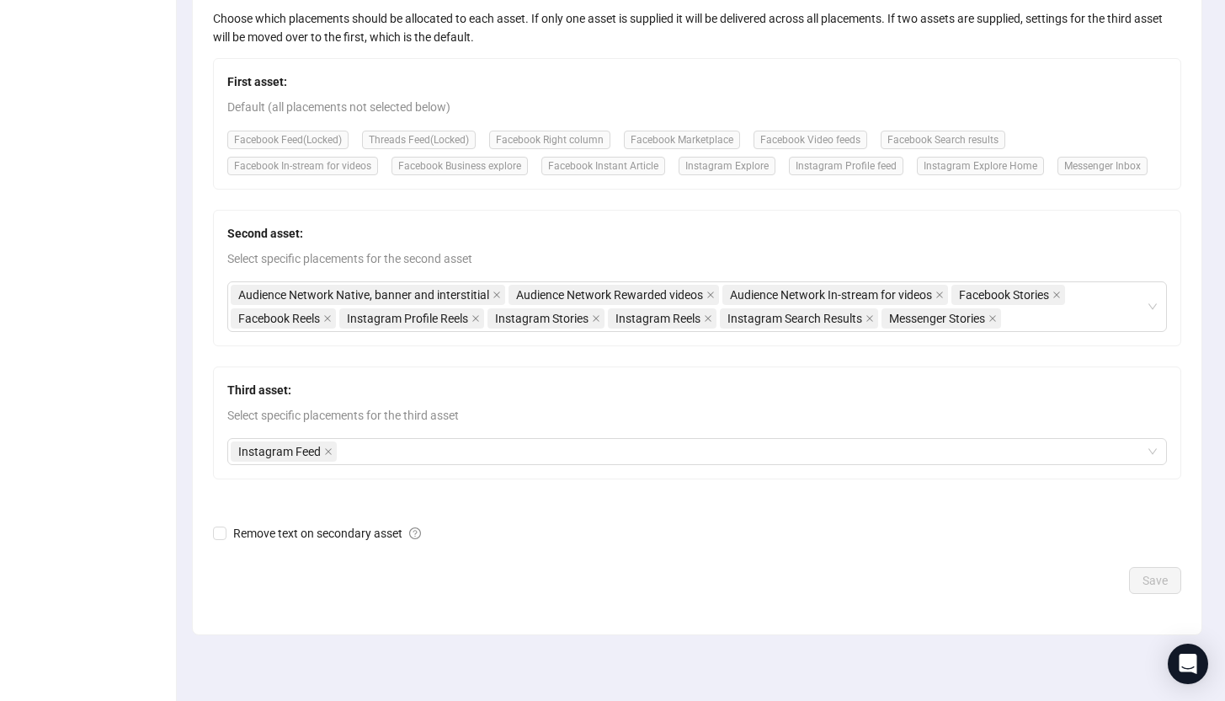
scroll to position [319, 0]
click at [327, 446] on icon "close" at bounding box center [328, 450] width 8 height 8
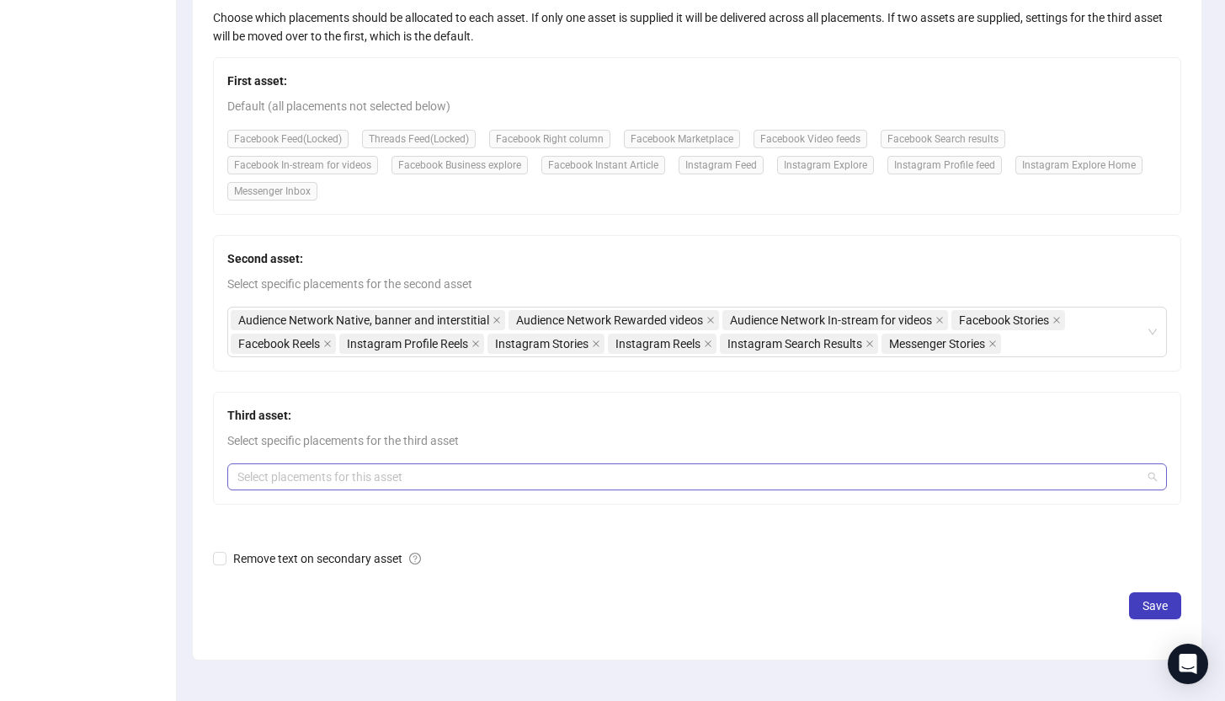
click at [365, 471] on div at bounding box center [688, 477] width 915 height 24
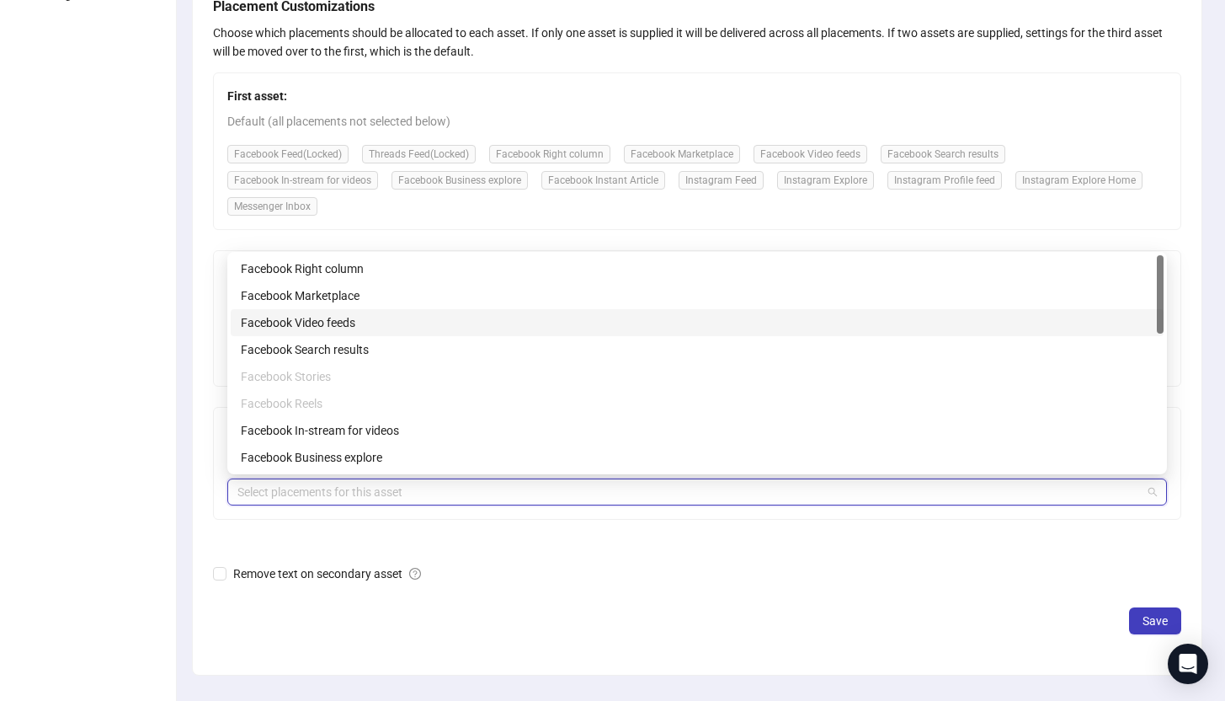
scroll to position [120, 0]
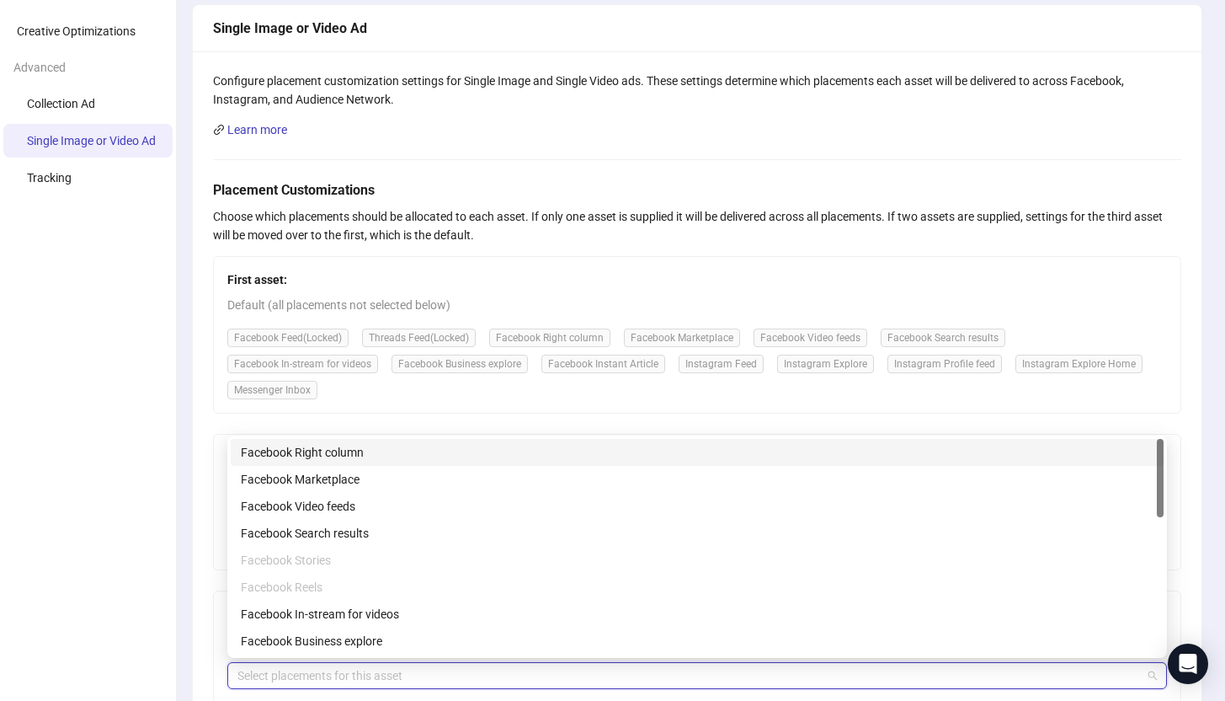
click at [387, 451] on div "Facebook Right column" at bounding box center [697, 452] width 913 height 19
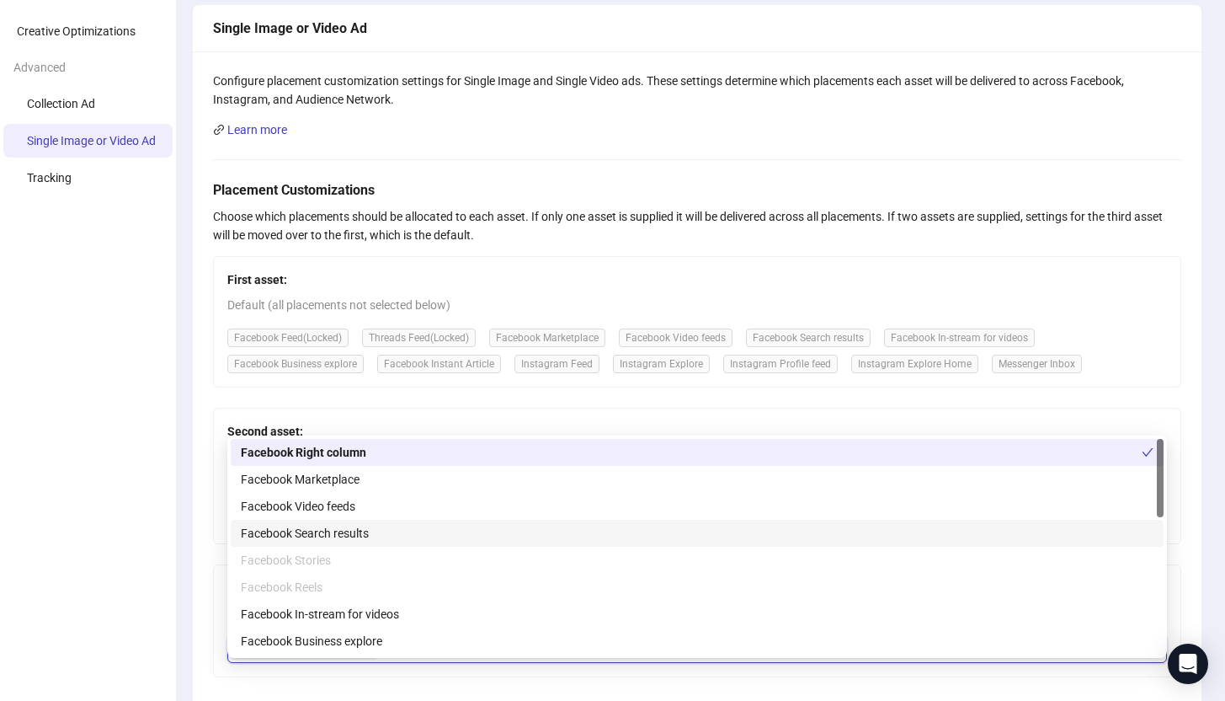
click at [383, 537] on div "Facebook Search results" at bounding box center [697, 533] width 913 height 19
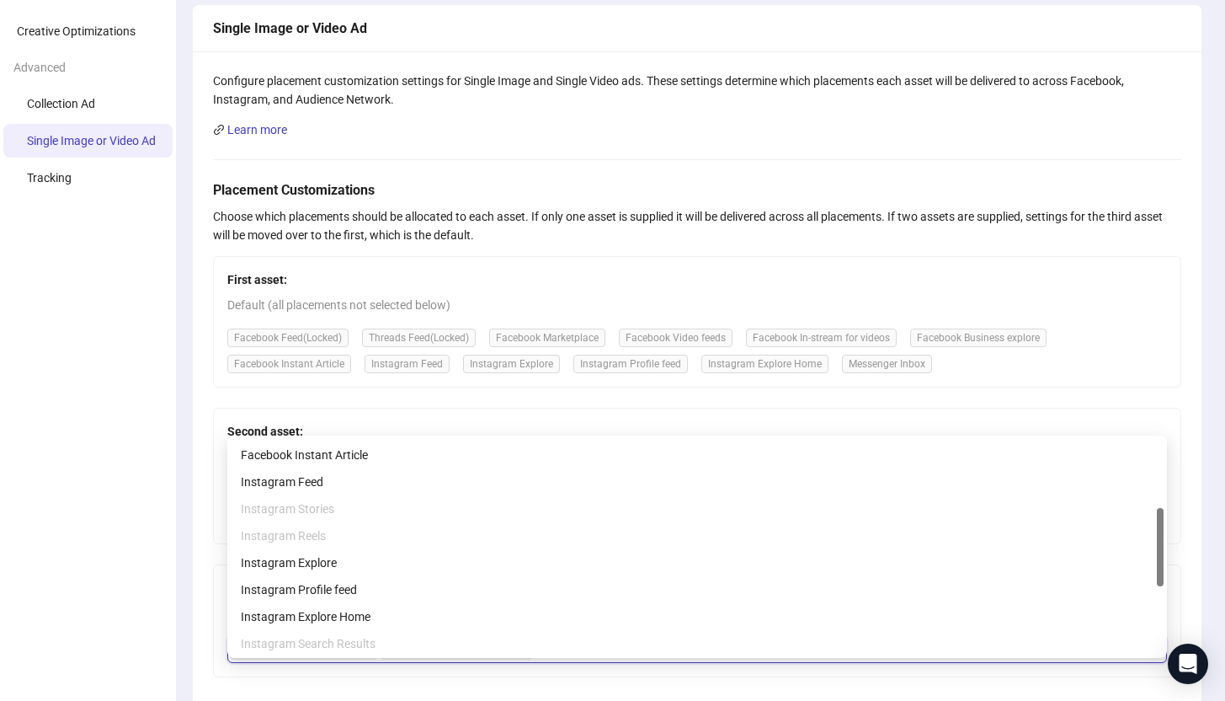
scroll to position [189, 0]
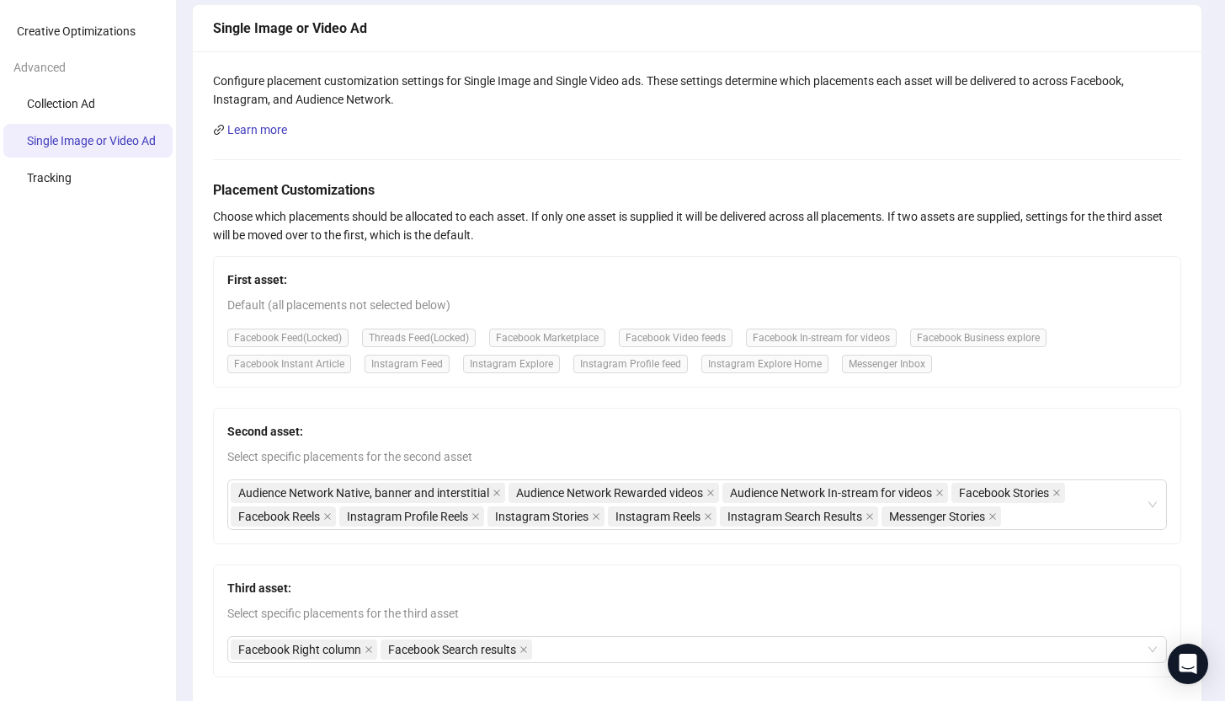
click at [193, 545] on div "Configure placement customization settings for Single Image and Single Video ad…" at bounding box center [697, 441] width 1009 height 781
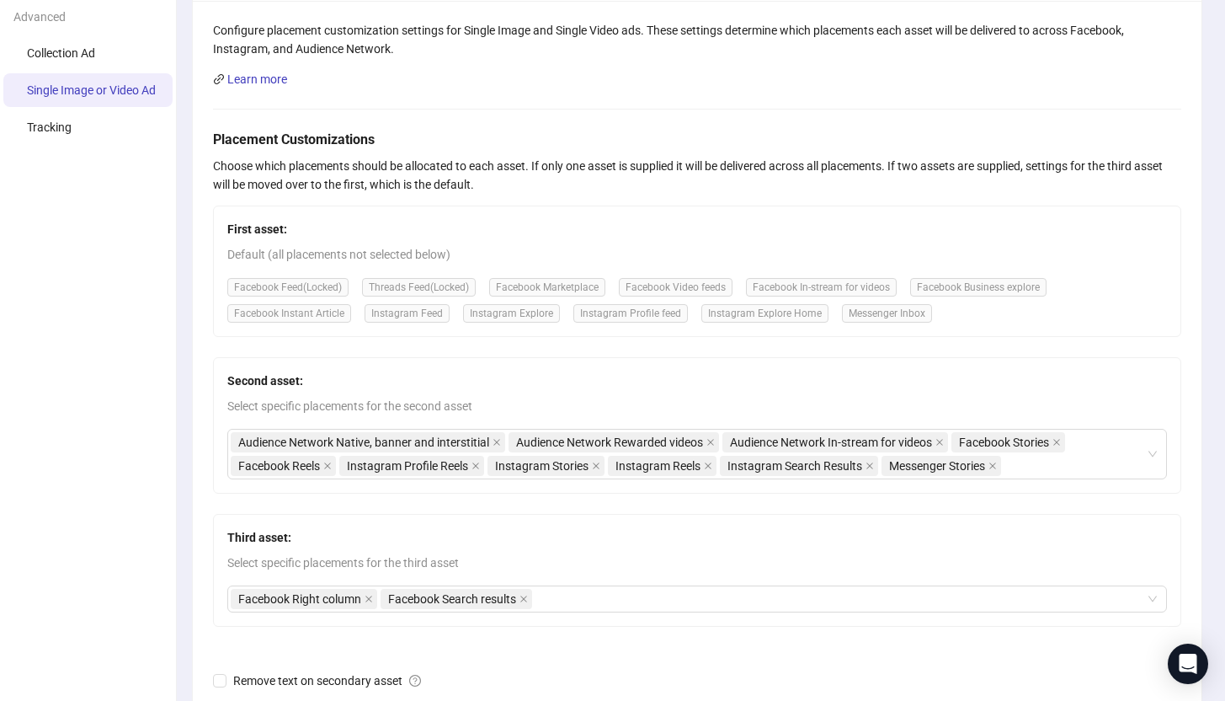
scroll to position [187, 0]
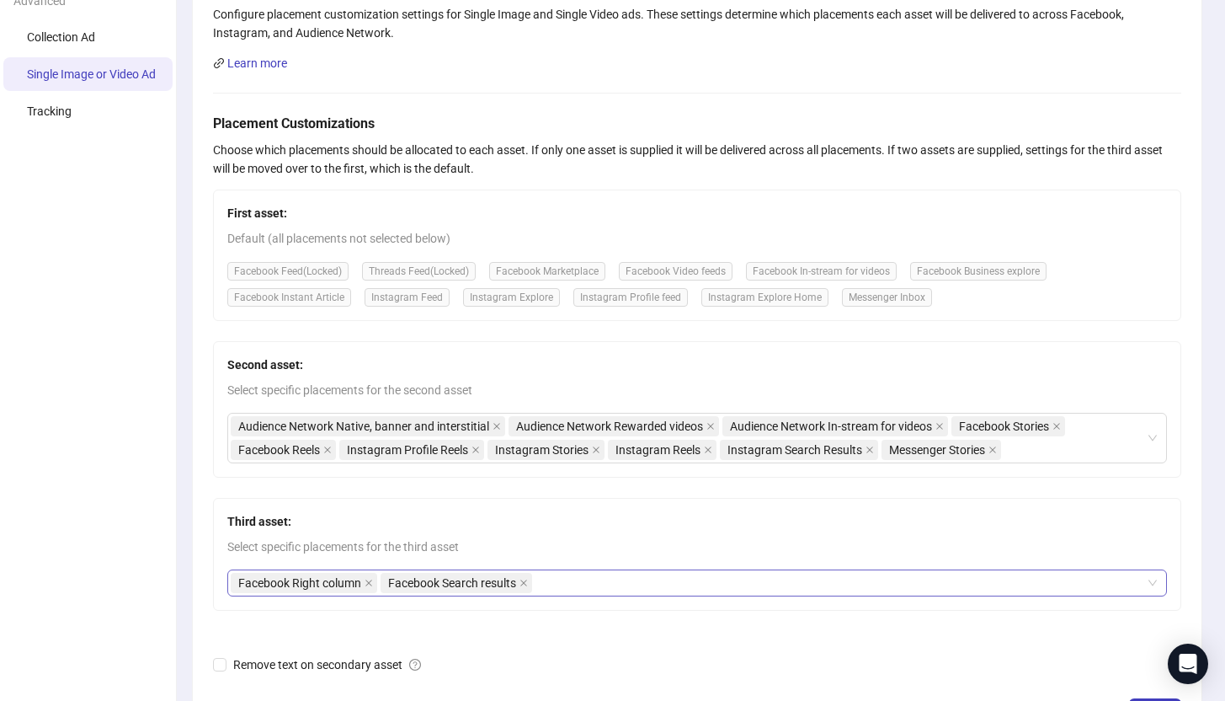
click at [602, 572] on div "Facebook Right column Facebook Search results" at bounding box center [688, 583] width 915 height 24
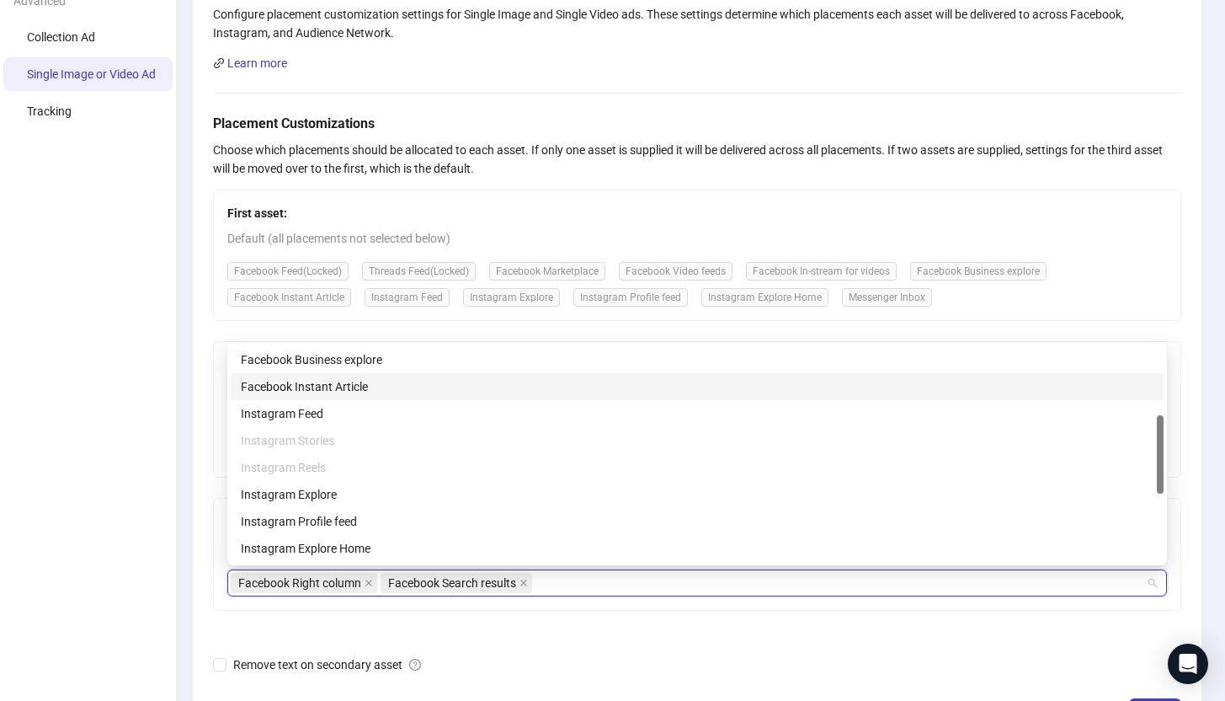
click at [353, 383] on div "Facebook Instant Article" at bounding box center [697, 386] width 913 height 19
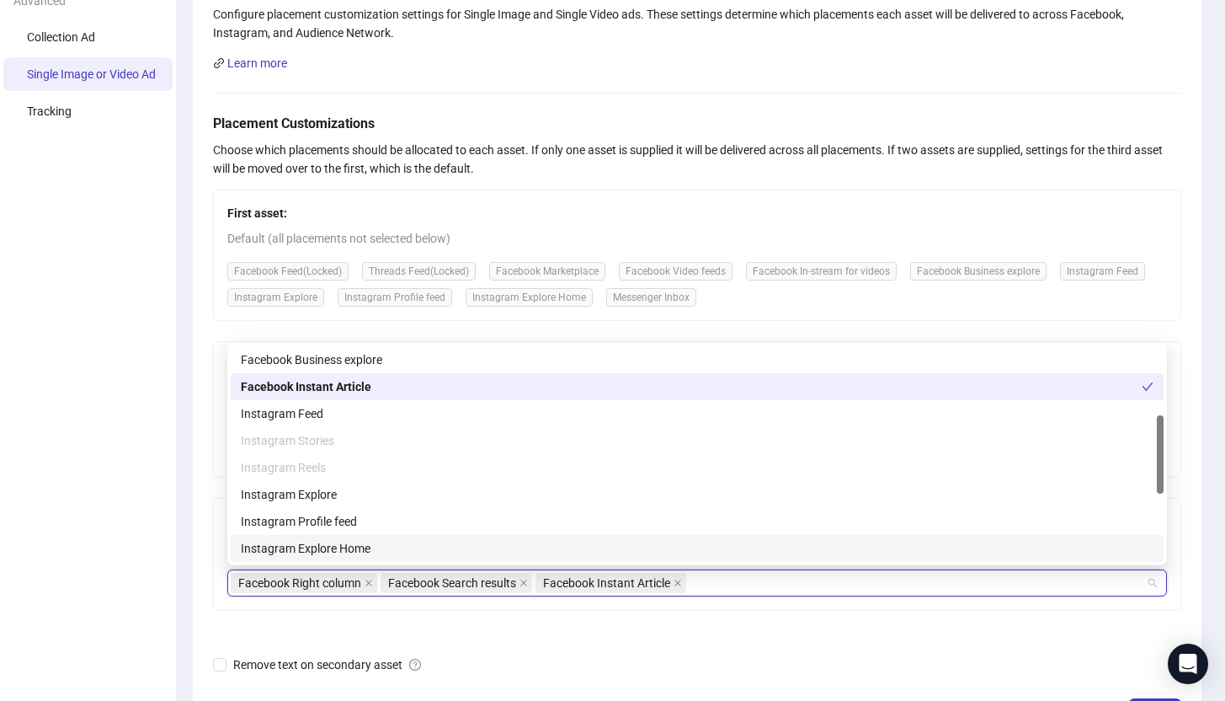
click at [522, 637] on form "Placement Customizations Choose which placements should be allocated to each as…" at bounding box center [697, 419] width 968 height 611
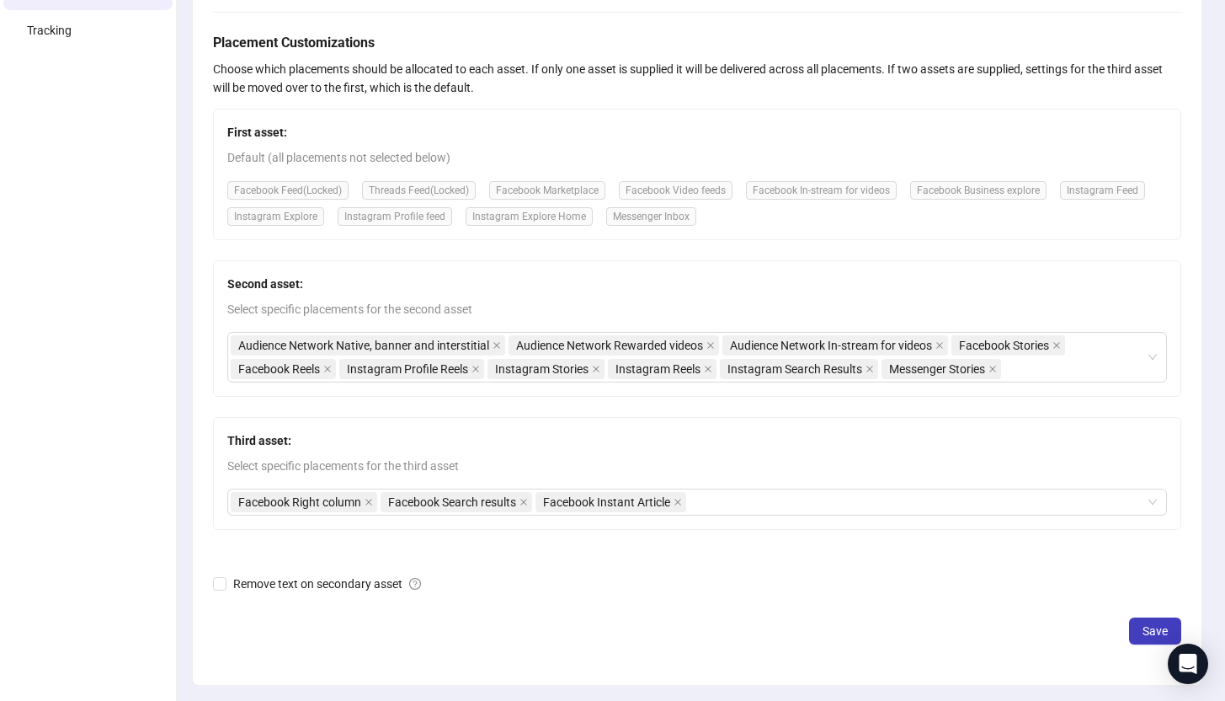
scroll to position [319, 0]
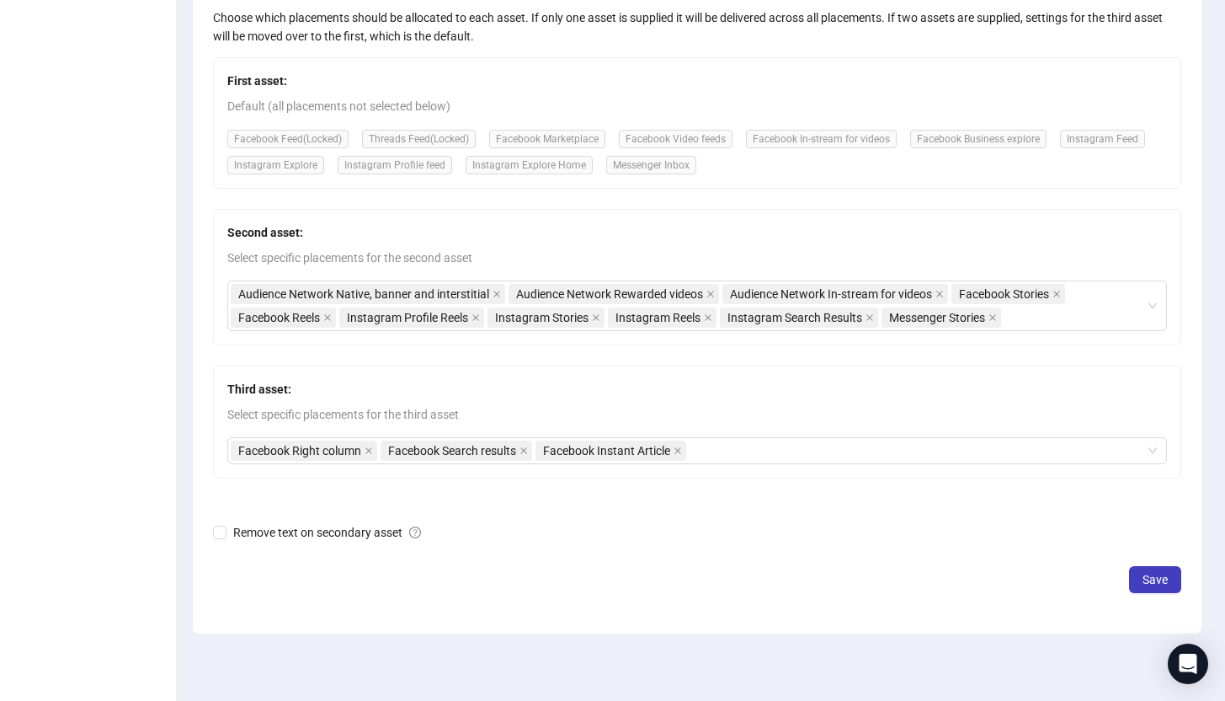
drag, startPoint x: 1146, startPoint y: 580, endPoint x: 1107, endPoint y: 579, distance: 39.6
click at [1146, 579] on span "Save" at bounding box center [1155, 579] width 25 height 13
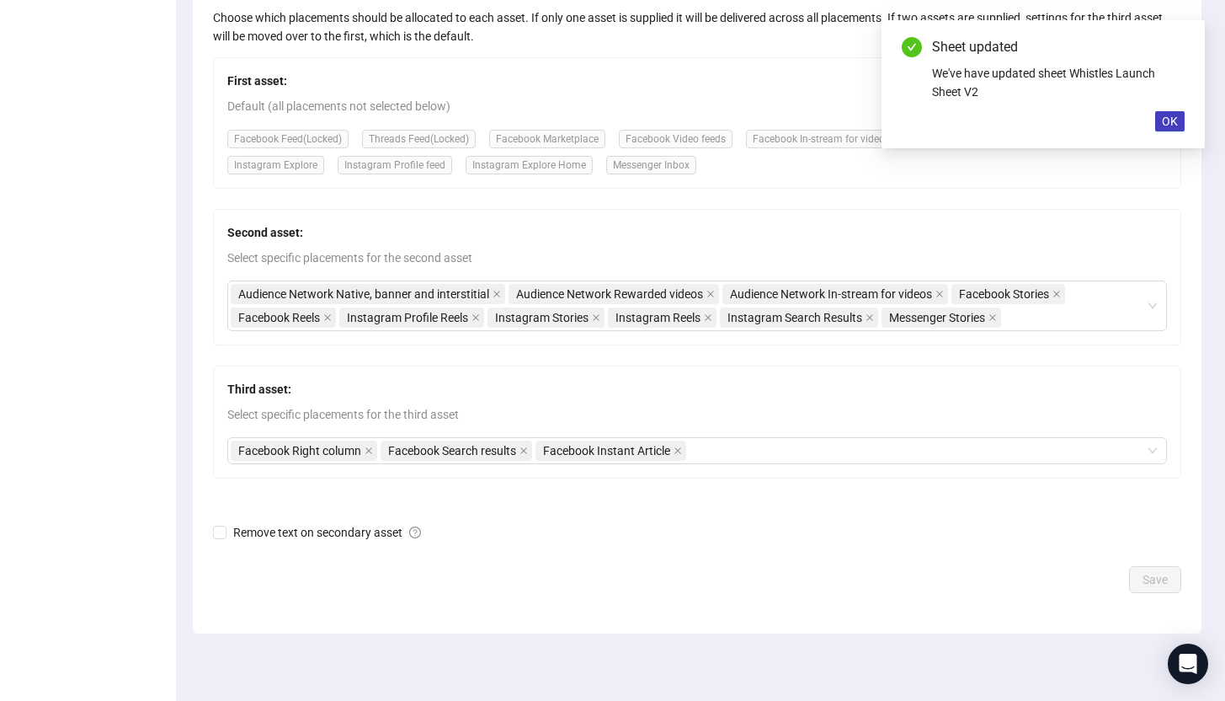
click at [1181, 109] on div "Sheet updated We've have updated sheet Whistles Launch Sheet V2 OK" at bounding box center [1043, 84] width 323 height 128
click at [1171, 121] on span "OK" at bounding box center [1170, 121] width 16 height 13
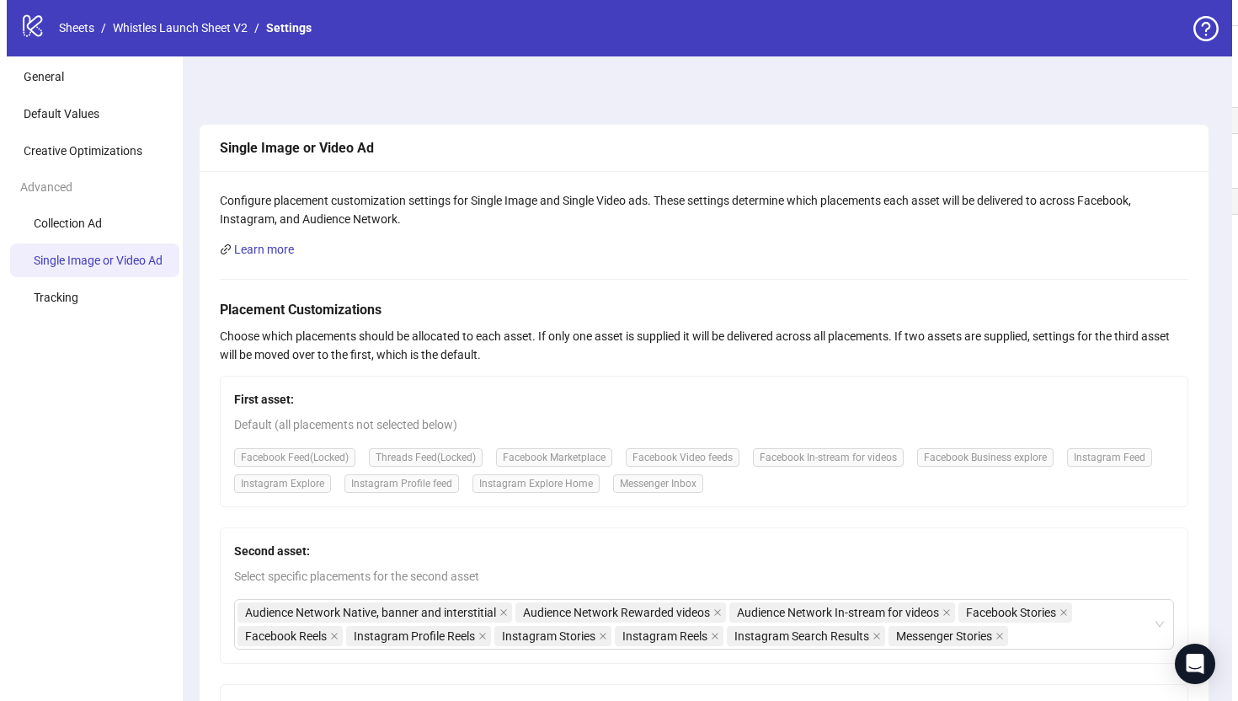
scroll to position [0, 0]
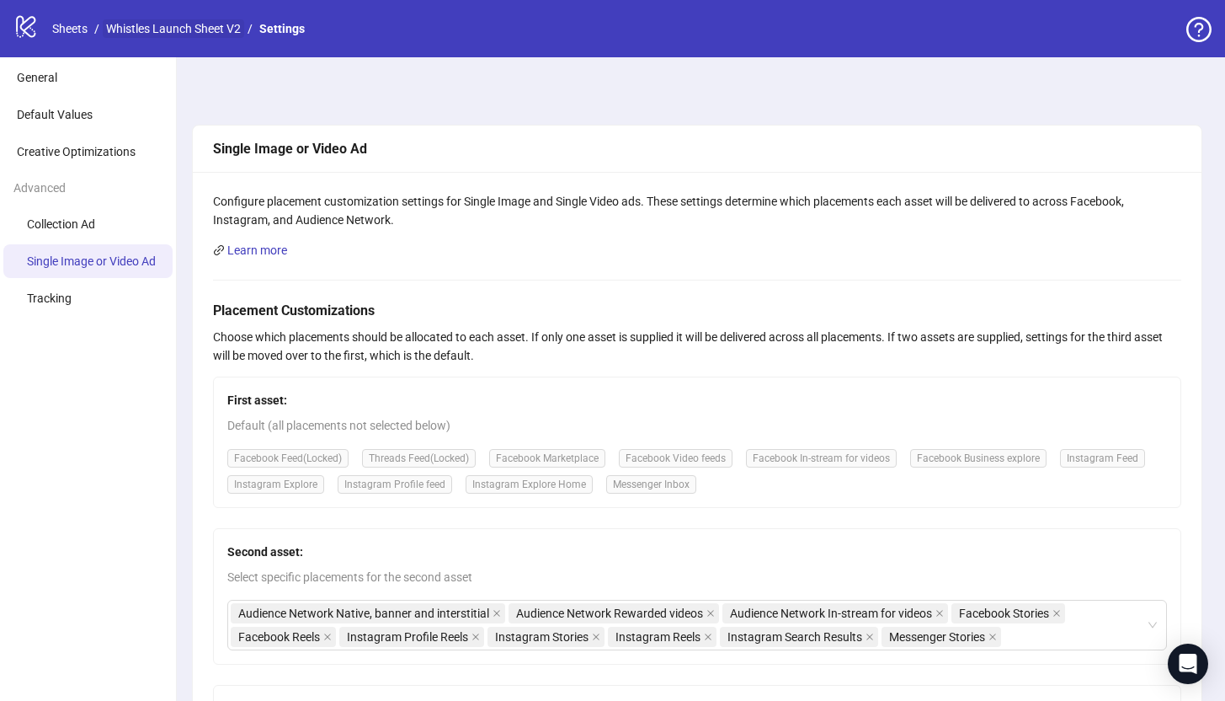
click at [174, 36] on link "Whistles Launch Sheet V2" at bounding box center [173, 28] width 141 height 19
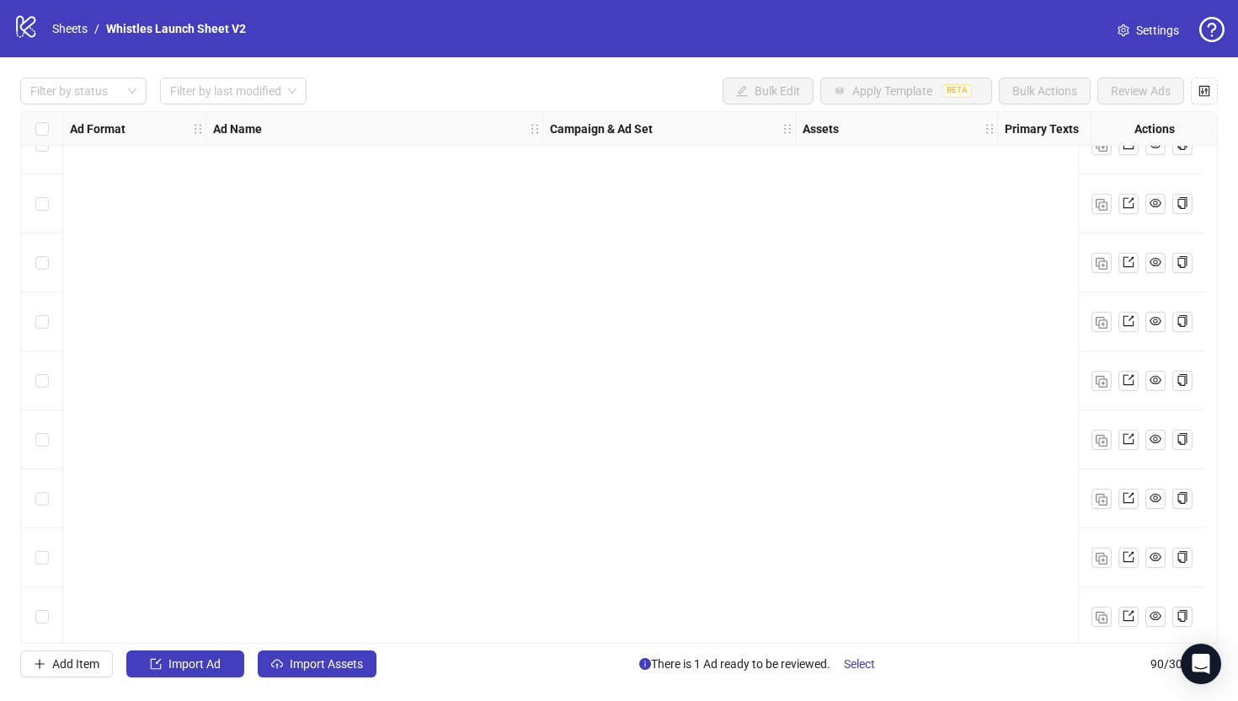
scroll to position [4815, 0]
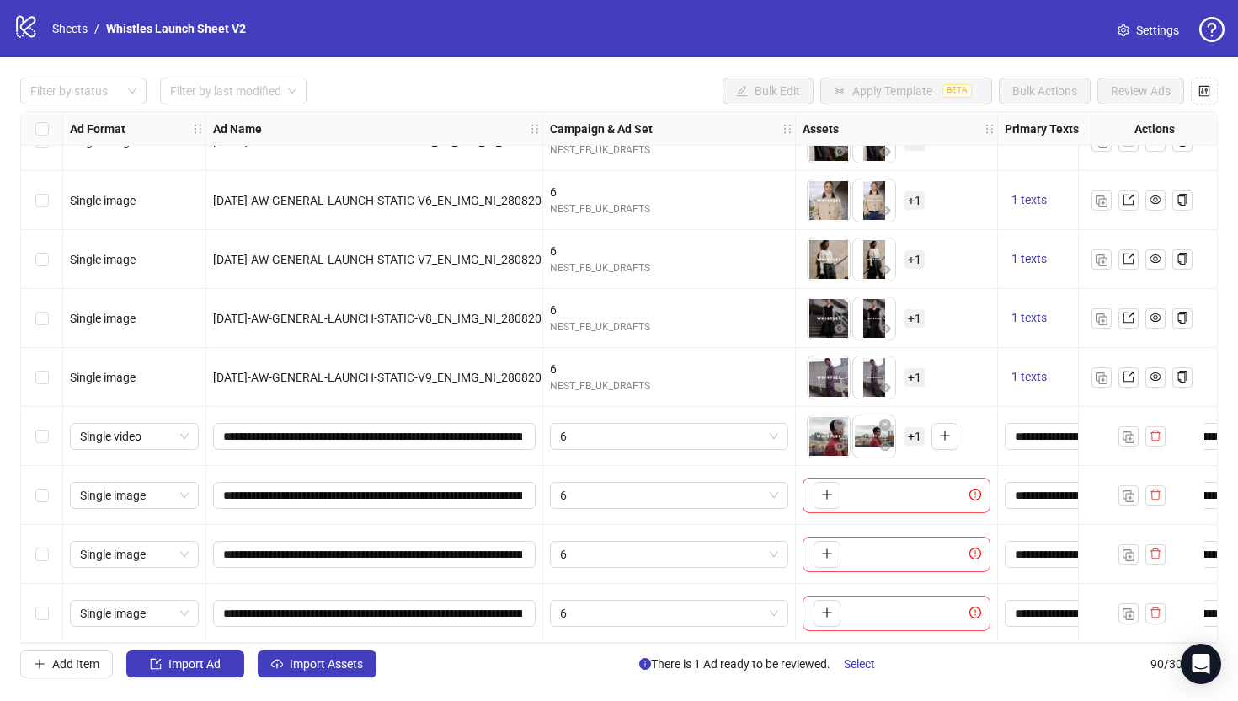
click at [920, 432] on span "+ 1" at bounding box center [914, 436] width 20 height 19
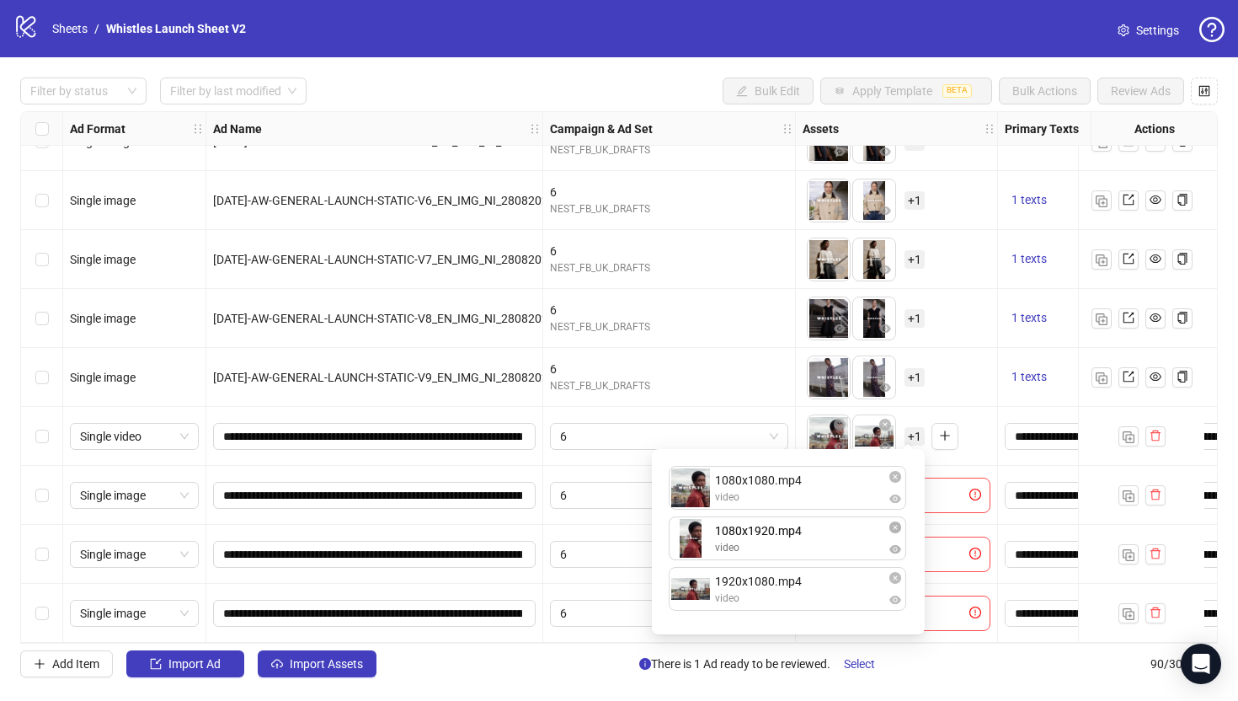
drag, startPoint x: 794, startPoint y: 596, endPoint x: 792, endPoint y: 551, distance: 45.5
click at [792, 551] on div "1080x1080.mp4 video 1920x1080.mp4 video 1080x1920.mp4 video 1080x1920.mp4 video…" at bounding box center [788, 541] width 253 height 165
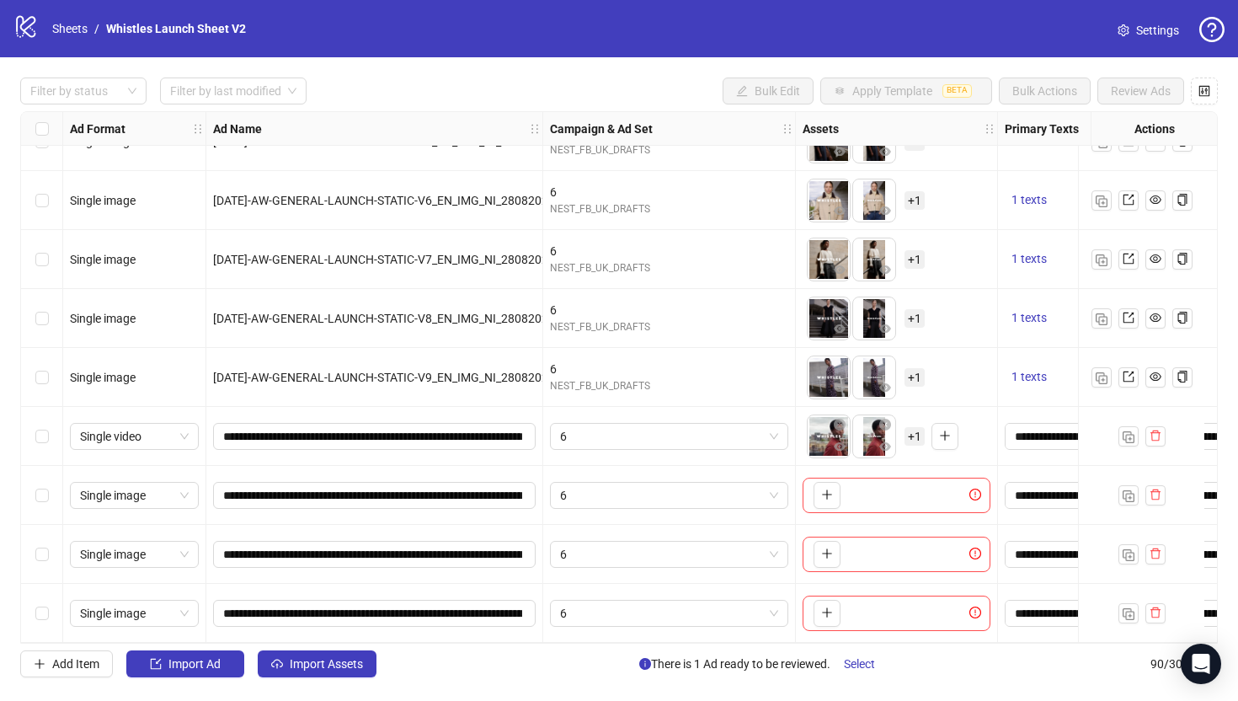
click at [952, 445] on div "To pick up a draggable item, press the space bar. While dragging, use the arrow…" at bounding box center [883, 436] width 152 height 44
click at [831, 488] on icon "plus" at bounding box center [827, 494] width 12 height 12
click at [827, 549] on icon "plus" at bounding box center [826, 553] width 1 height 9
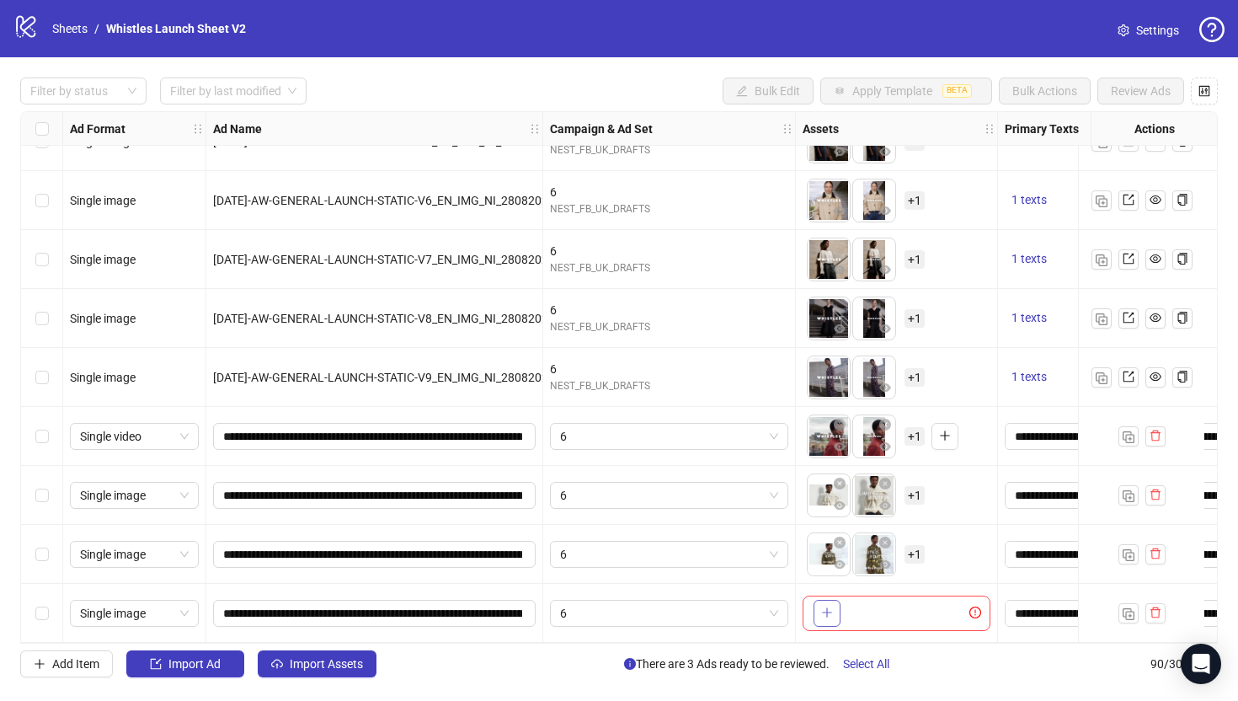
click at [817, 618] on button "button" at bounding box center [827, 613] width 27 height 27
click at [910, 486] on span "+ 1" at bounding box center [914, 495] width 20 height 19
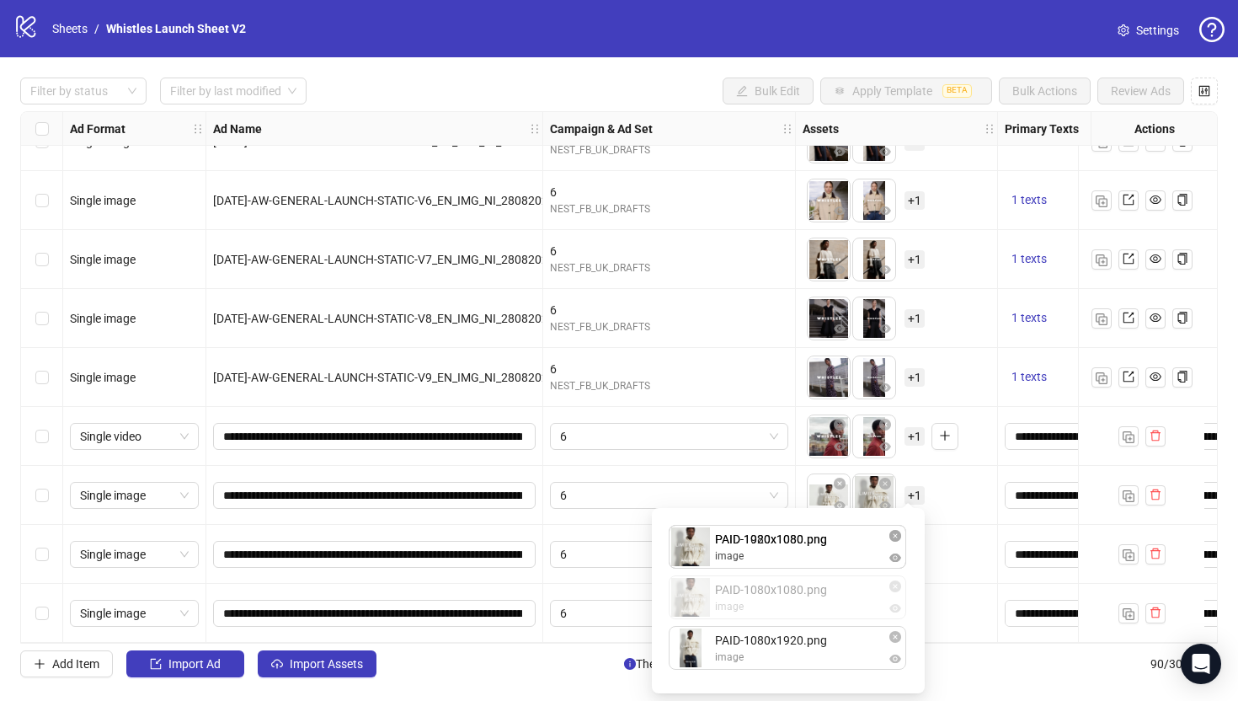
drag, startPoint x: 800, startPoint y: 602, endPoint x: 808, endPoint y: 544, distance: 58.7
click at [808, 543] on div "PAID-1920x1080.png image PAID-1080x1080.png image PAID-1080x1920.png image PAID…" at bounding box center [788, 600] width 253 height 165
drag, startPoint x: 799, startPoint y: 664, endPoint x: 801, endPoint y: 608, distance: 55.6
click at [799, 609] on div "PAID-1080x1080.png image PAID-1920x1080.png image PAID-1080x1920.png image PAID…" at bounding box center [788, 600] width 253 height 165
click at [963, 530] on div "To pick up a draggable item, press the space bar. While dragging, use the arrow…" at bounding box center [897, 554] width 188 height 52
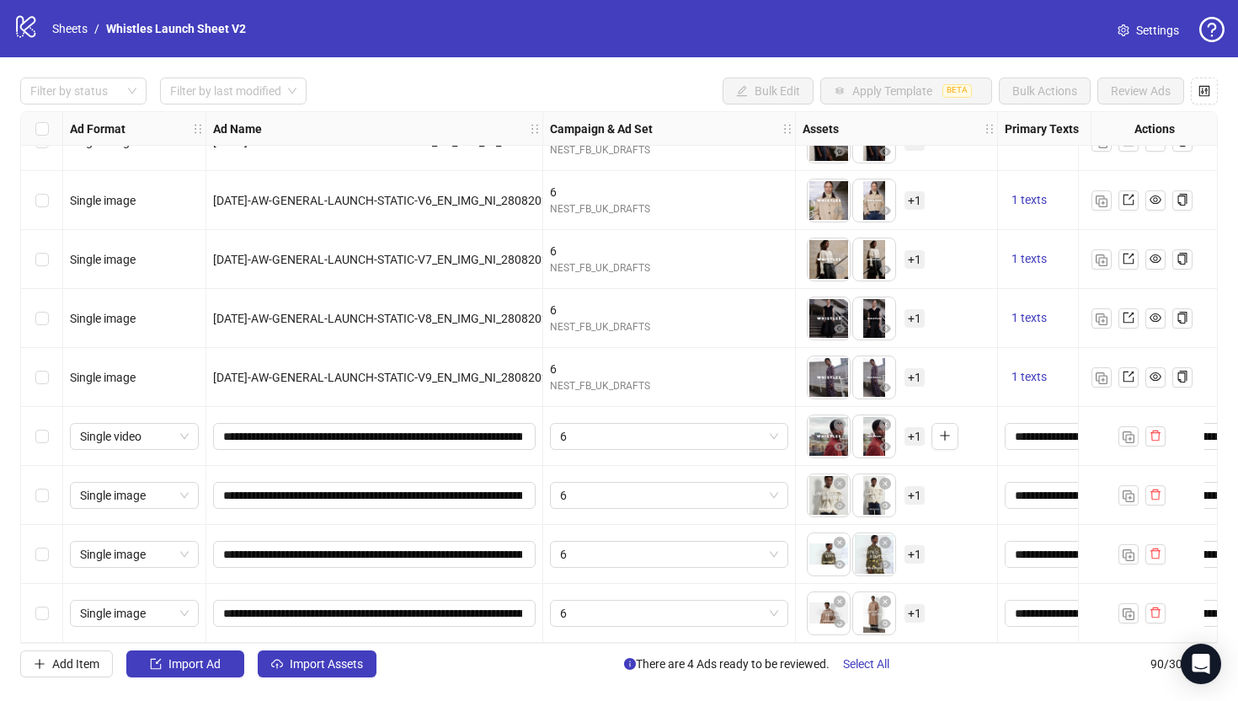
click at [920, 545] on span "+ 1" at bounding box center [914, 554] width 20 height 19
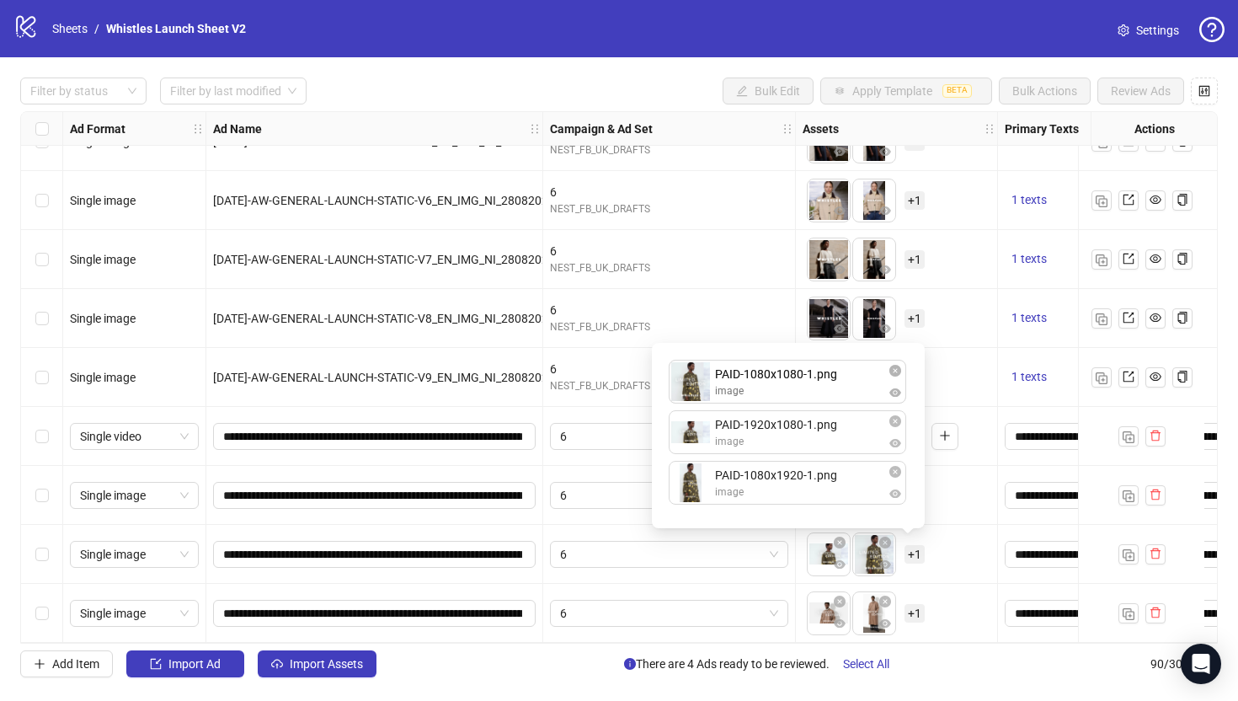
drag, startPoint x: 766, startPoint y: 438, endPoint x: 761, endPoint y: 381, distance: 57.4
click at [761, 381] on div "PAID-1920x1080-1.png image PAID-1080x1080-1.png image PAID-1080x1920-1.png imag…" at bounding box center [788, 435] width 253 height 165
drag, startPoint x: 766, startPoint y: 489, endPoint x: 768, endPoint y: 436, distance: 53.1
click at [768, 436] on div "PAID-1080x1080-1.png image PAID-1920x1080-1.png image PAID-1080x1920-1.png imag…" at bounding box center [788, 435] width 253 height 165
click at [943, 606] on div "To pick up a draggable item, press the space bar. While dragging, use the arrow…" at bounding box center [897, 613] width 188 height 52
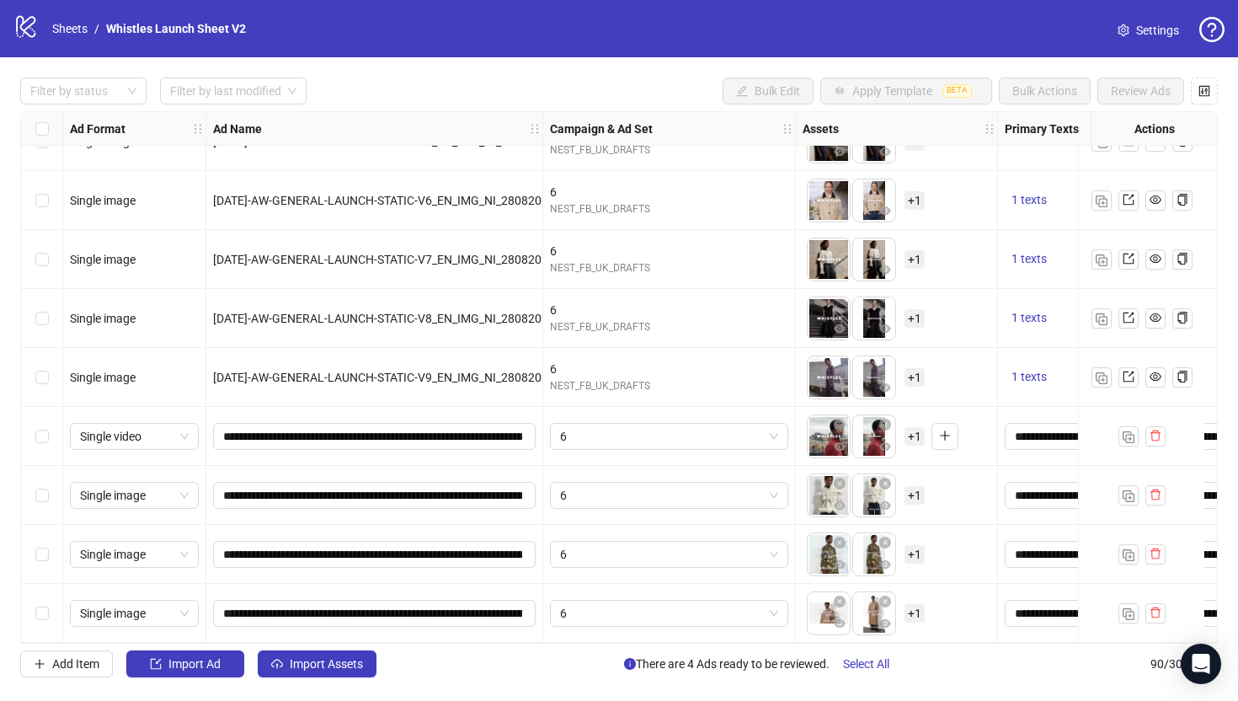
click at [921, 609] on span "+ 1" at bounding box center [914, 613] width 20 height 19
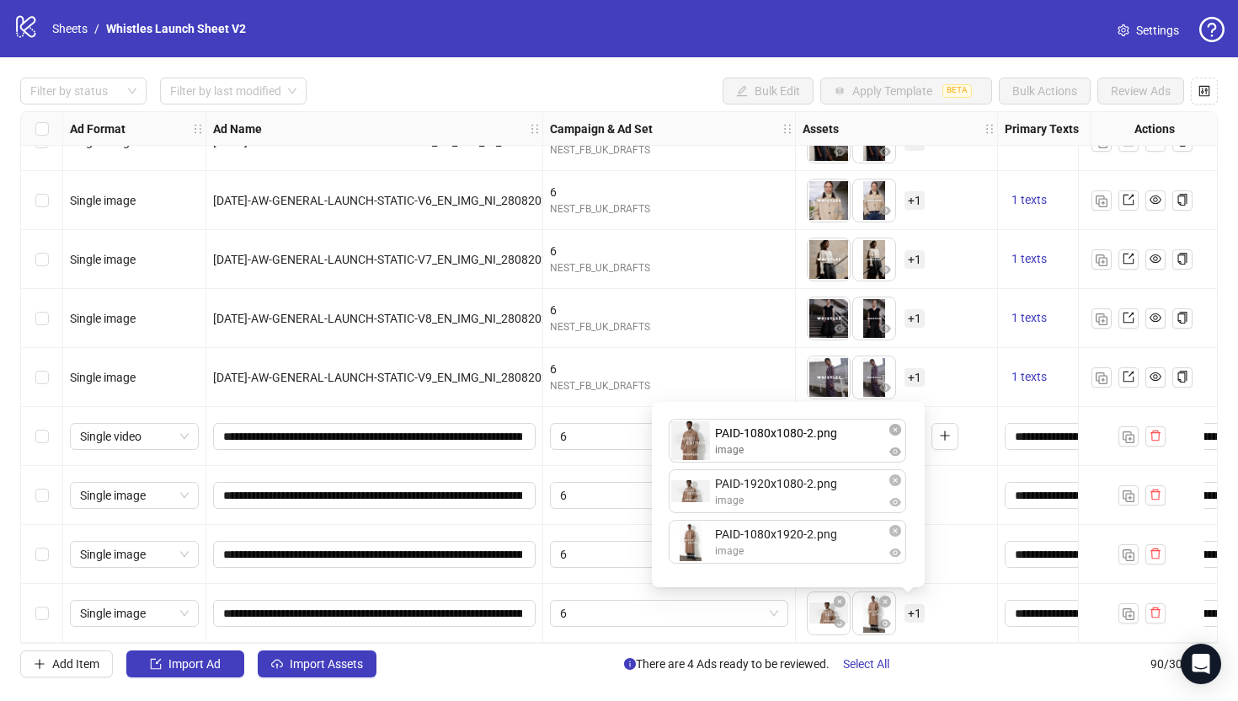
drag, startPoint x: 794, startPoint y: 541, endPoint x: 789, endPoint y: 426, distance: 115.5
click at [789, 426] on div "PAID-1920x1080-2.png image PAID-1080x1920-2.png image PAID-1080x1080-2.png imag…" at bounding box center [788, 494] width 253 height 165
drag, startPoint x: 792, startPoint y: 555, endPoint x: 787, endPoint y: 502, distance: 53.3
click at [787, 502] on div "PAID-1080x1080-2.png image PAID-1920x1080-2.png image PAID-1080x1920-2.png imag…" at bounding box center [788, 494] width 253 height 165
click at [944, 606] on div "To pick up a draggable item, press the space bar. While dragging, use the arrow…" at bounding box center [897, 613] width 188 height 52
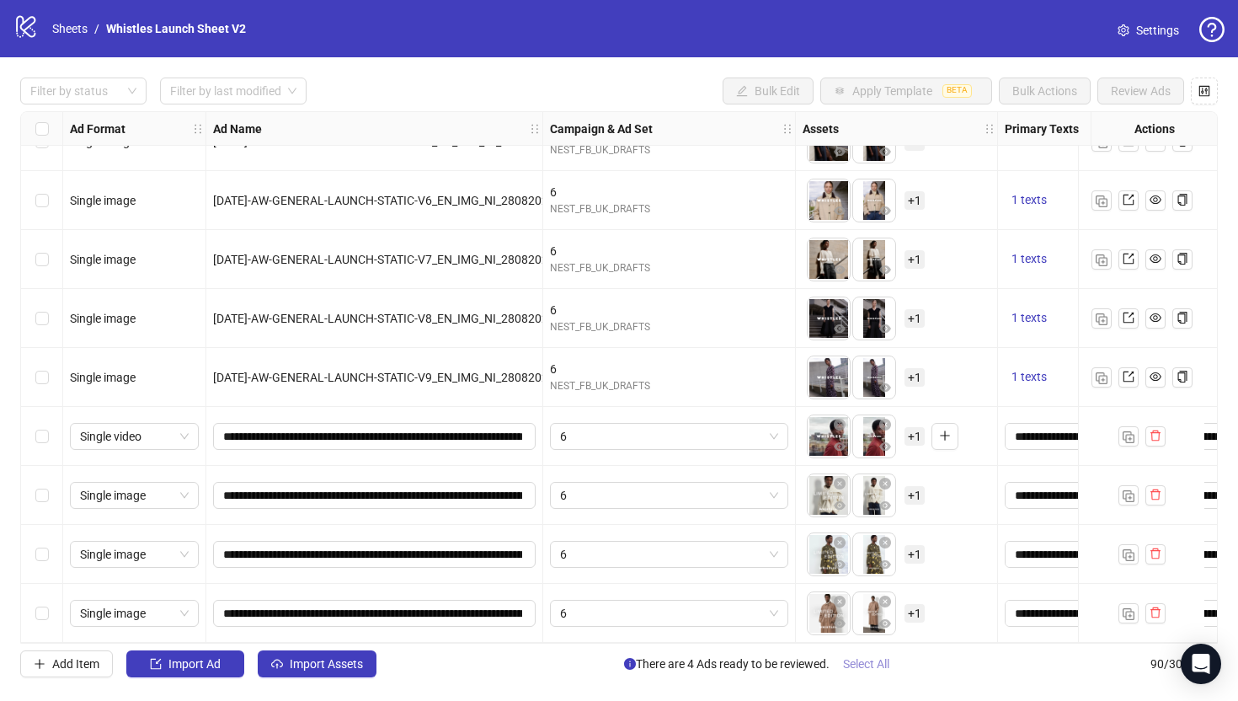
click at [871, 663] on span "Select All" at bounding box center [866, 663] width 46 height 13
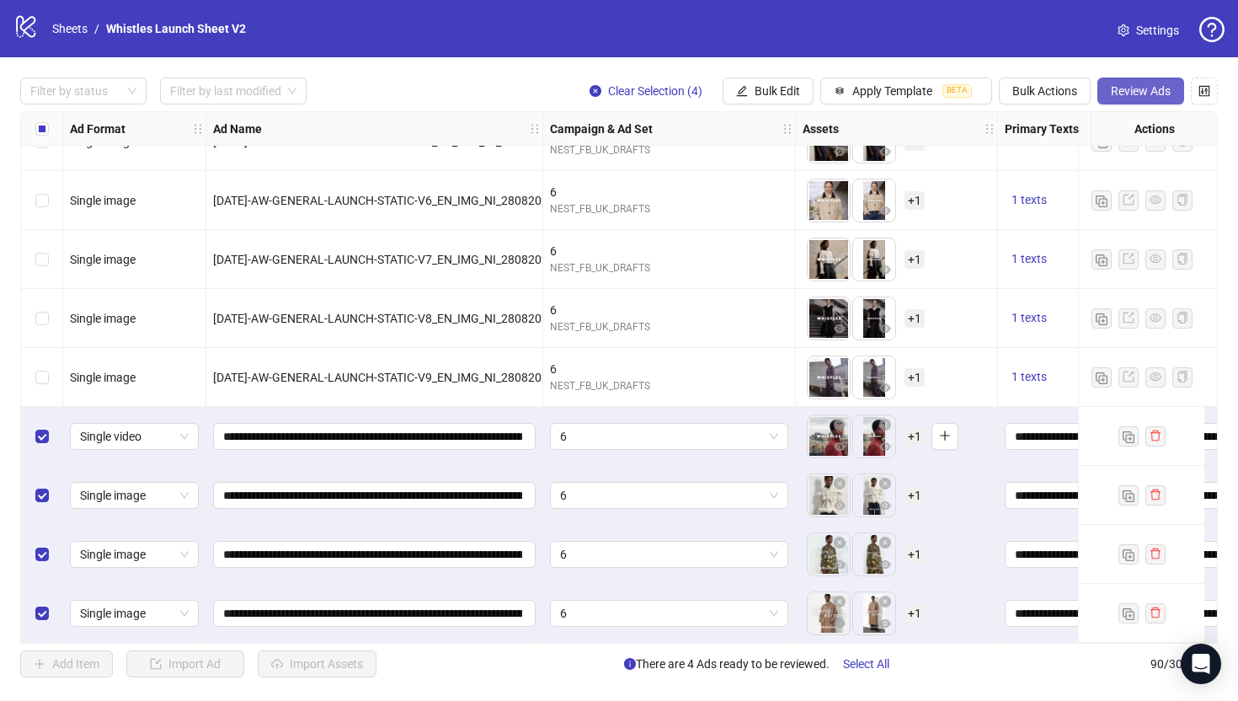
click at [1160, 85] on span "Review Ads" at bounding box center [1141, 90] width 60 height 13
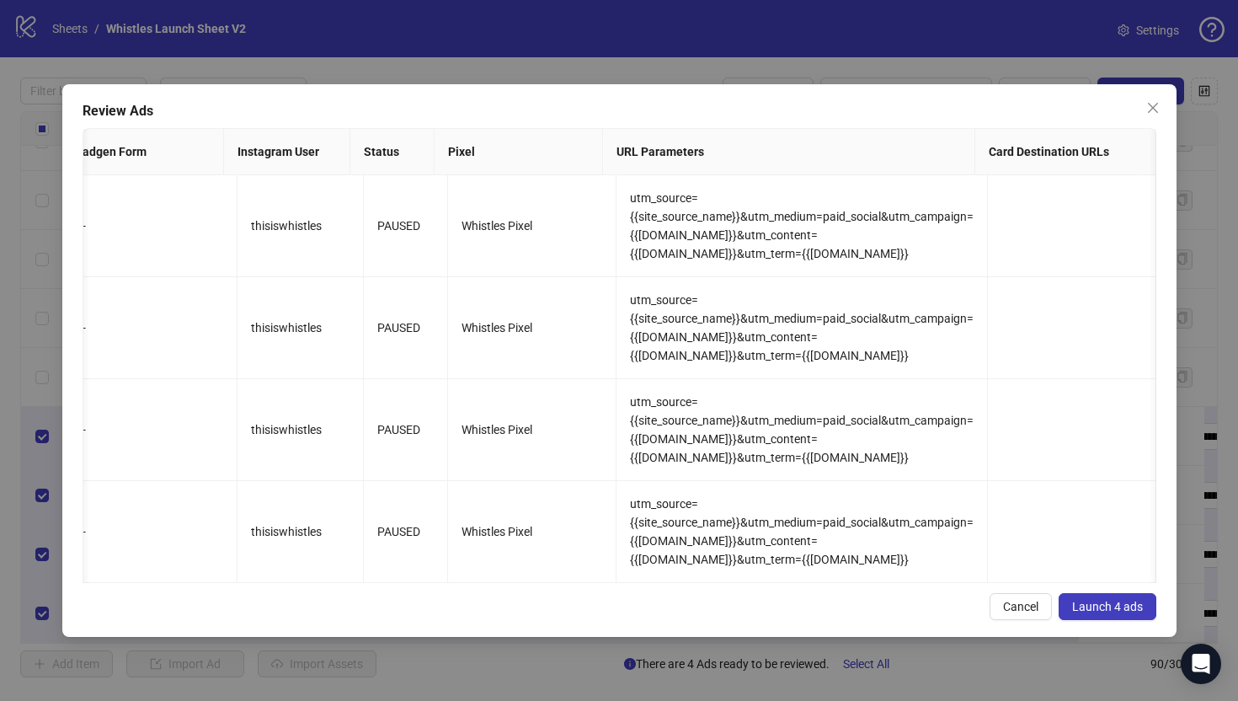
scroll to position [0, 482]
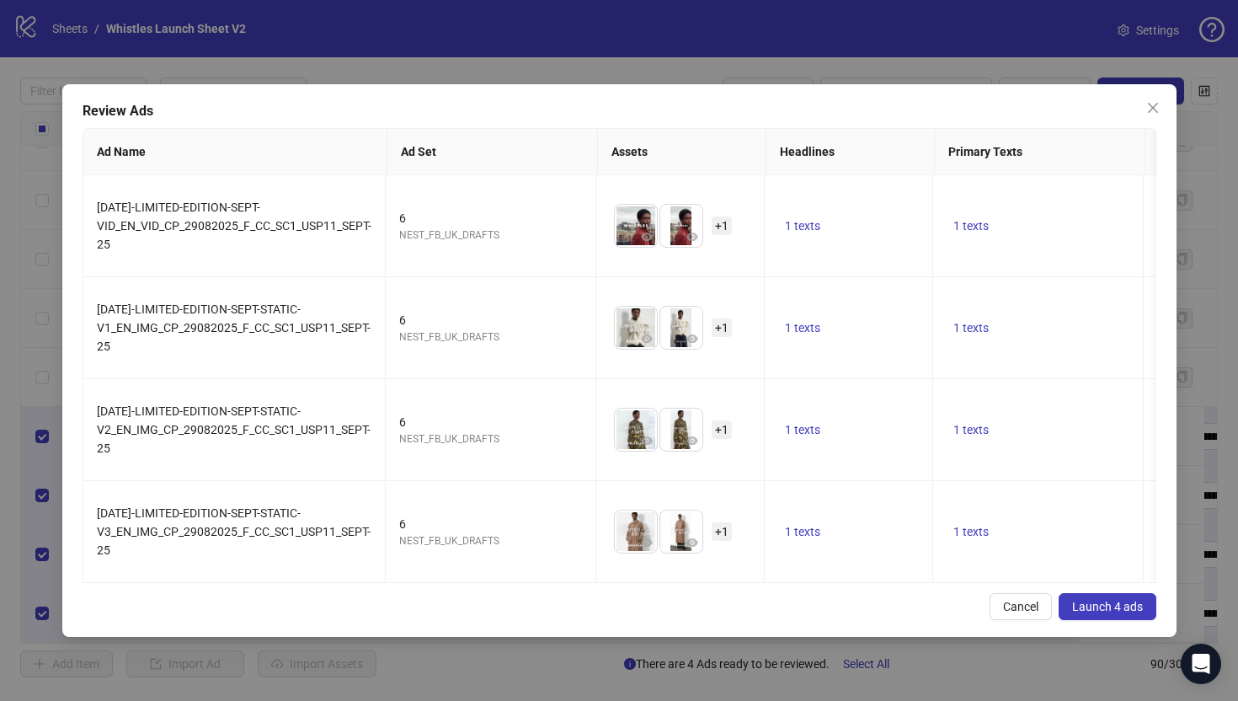
click at [1123, 613] on span "Launch 4 ads" at bounding box center [1107, 606] width 71 height 13
